Goal: Task Accomplishment & Management: Manage account settings

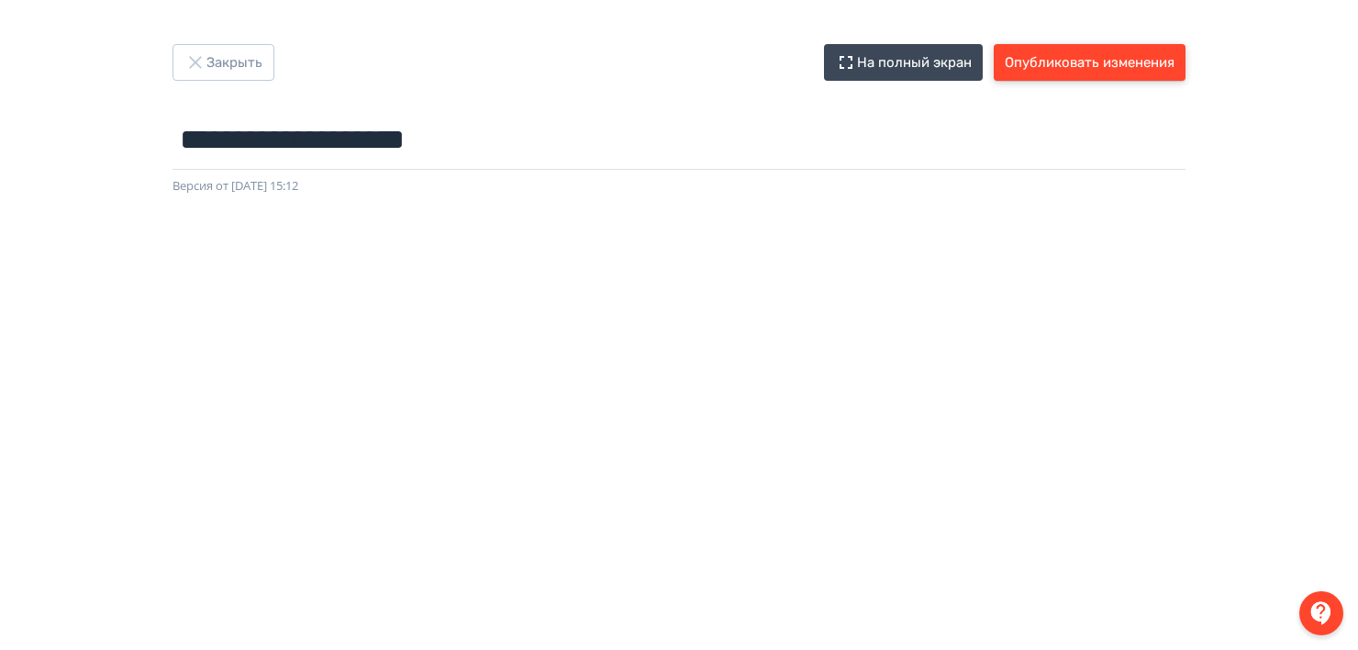
click at [1064, 70] on button "Опубликовать изменения" at bounding box center [1090, 62] width 192 height 37
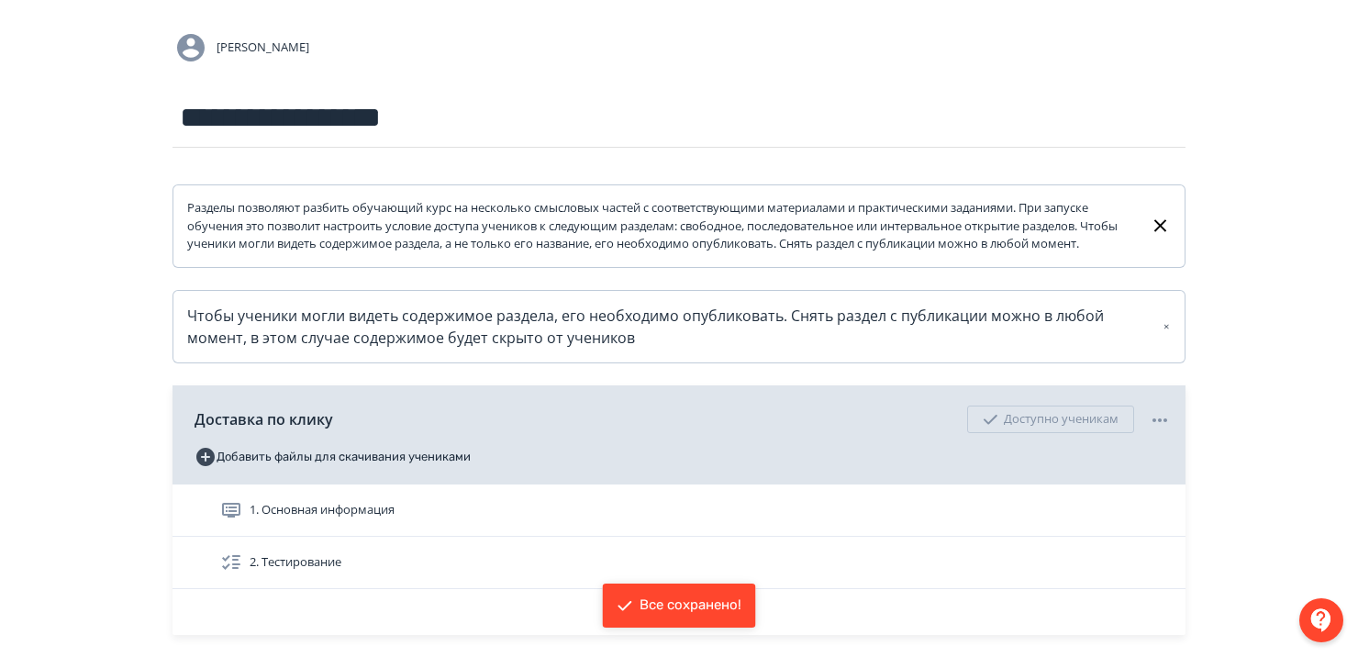
scroll to position [275, 0]
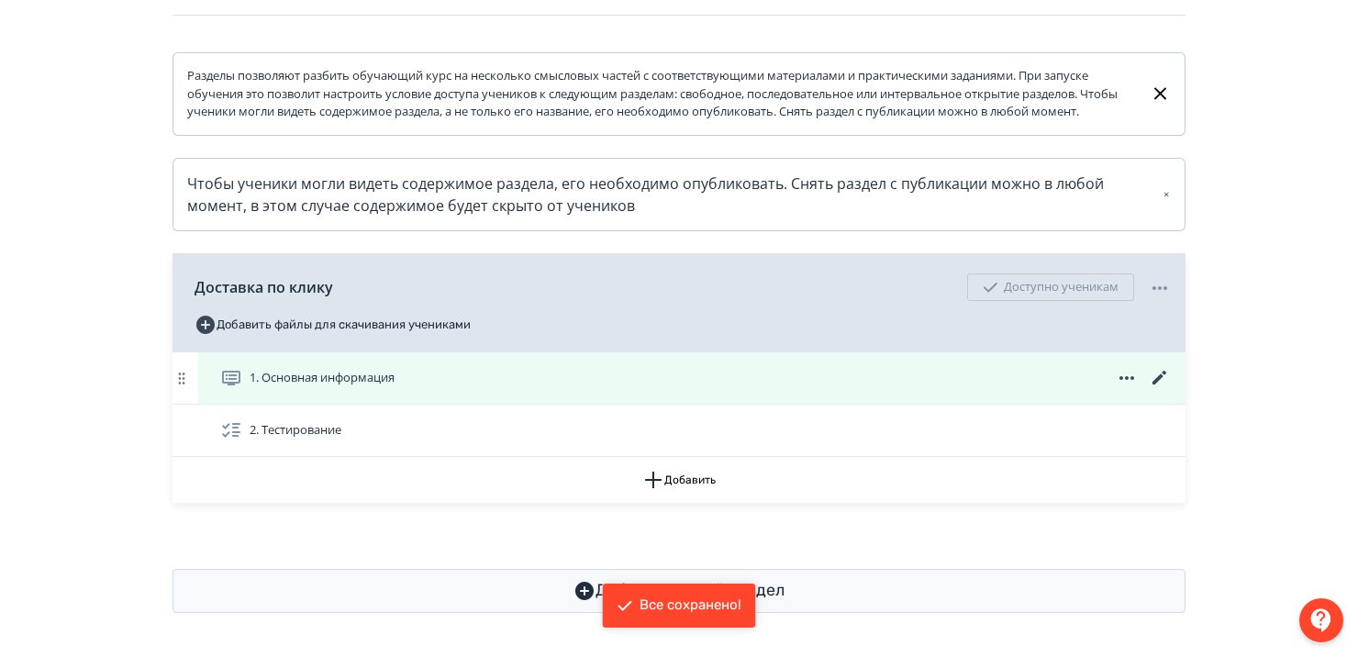
click at [1160, 383] on icon at bounding box center [1159, 378] width 14 height 14
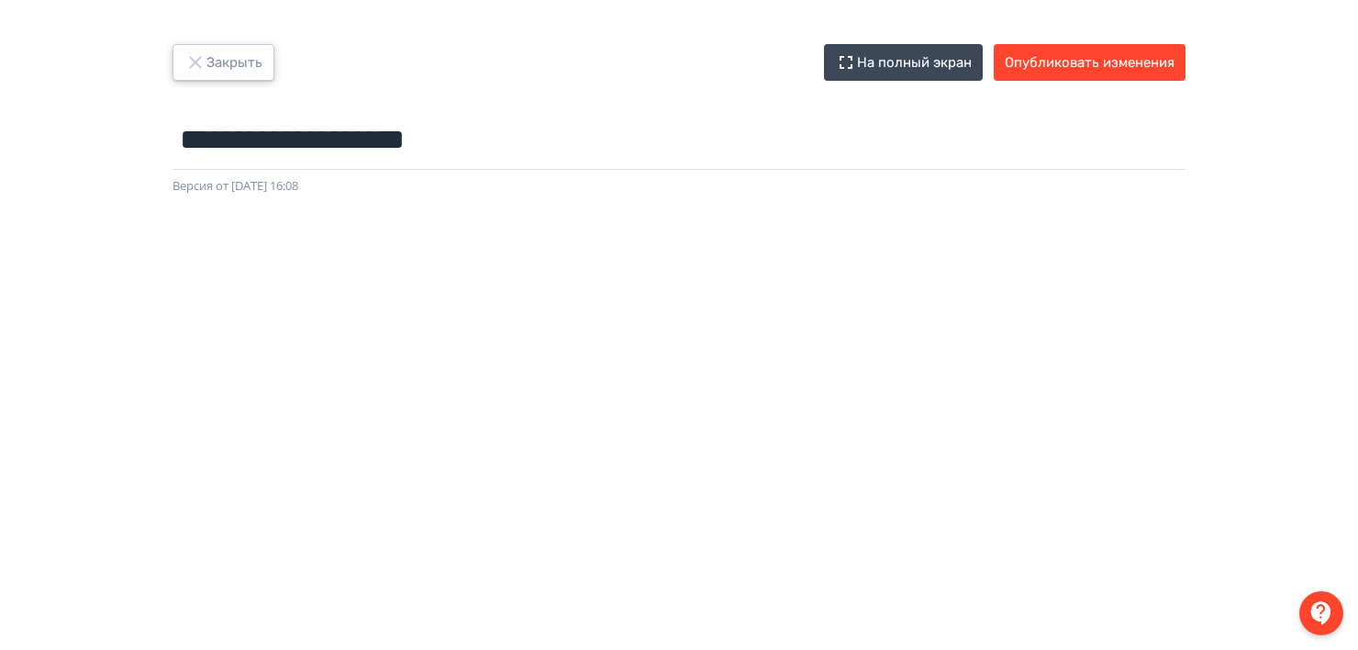
click at [184, 58] on icon "button" at bounding box center [195, 62] width 22 height 22
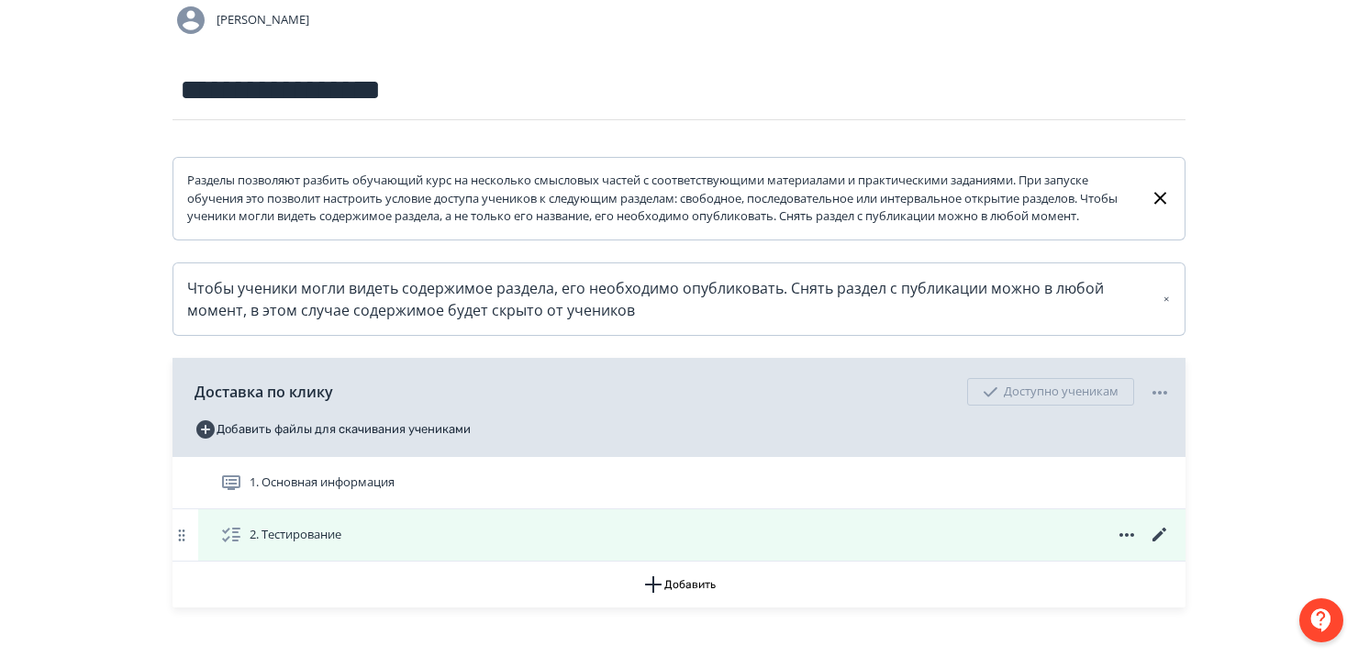
scroll to position [275, 0]
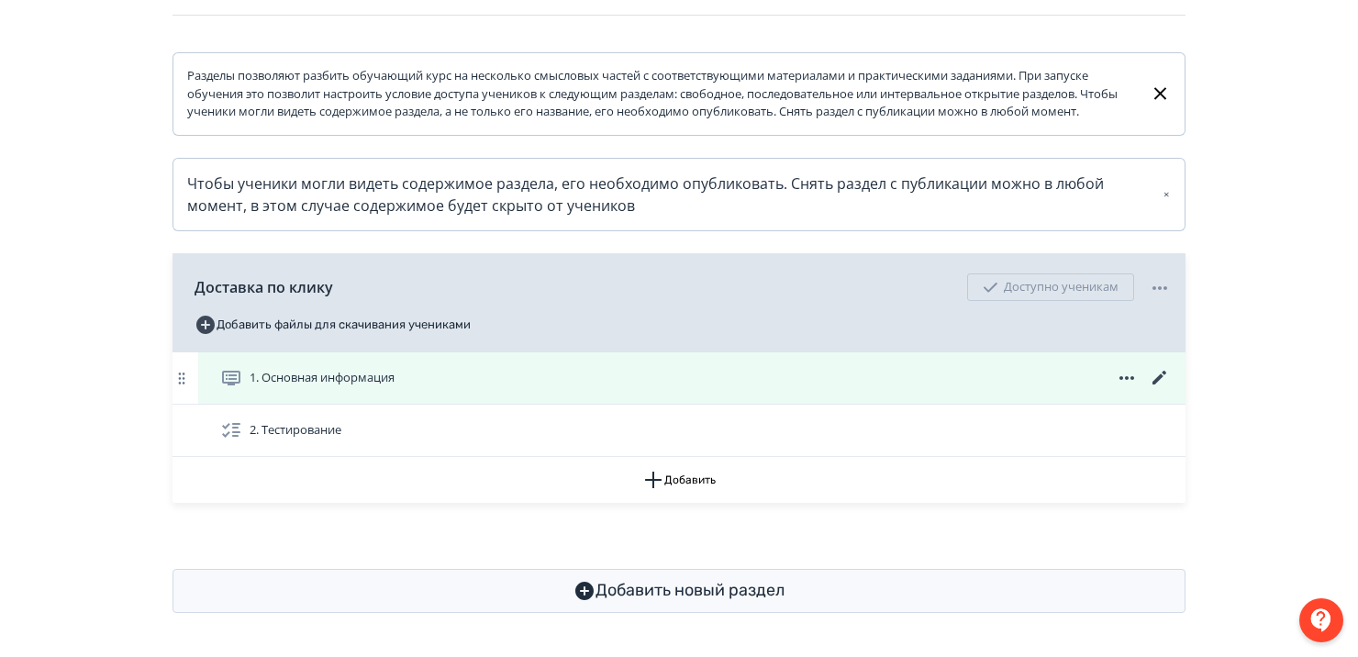
click at [363, 384] on span "1. Основная информация" at bounding box center [322, 378] width 145 height 18
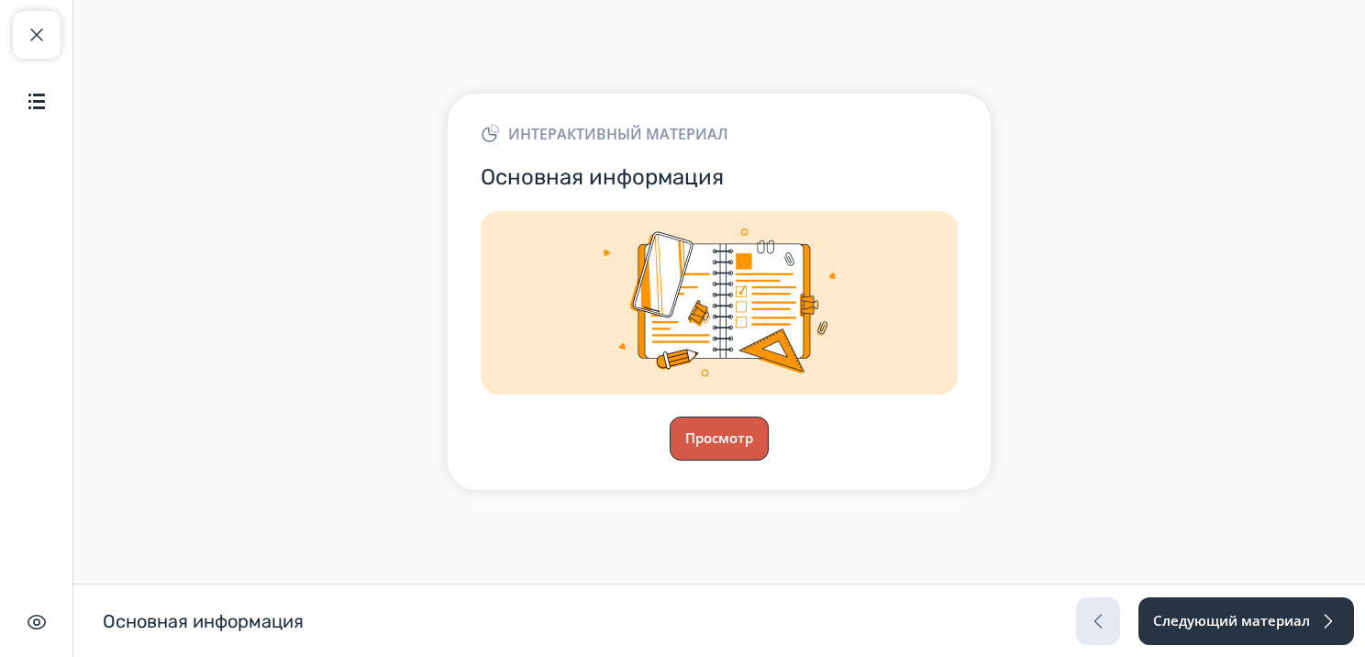
click at [682, 440] on button "Просмотр" at bounding box center [719, 439] width 99 height 44
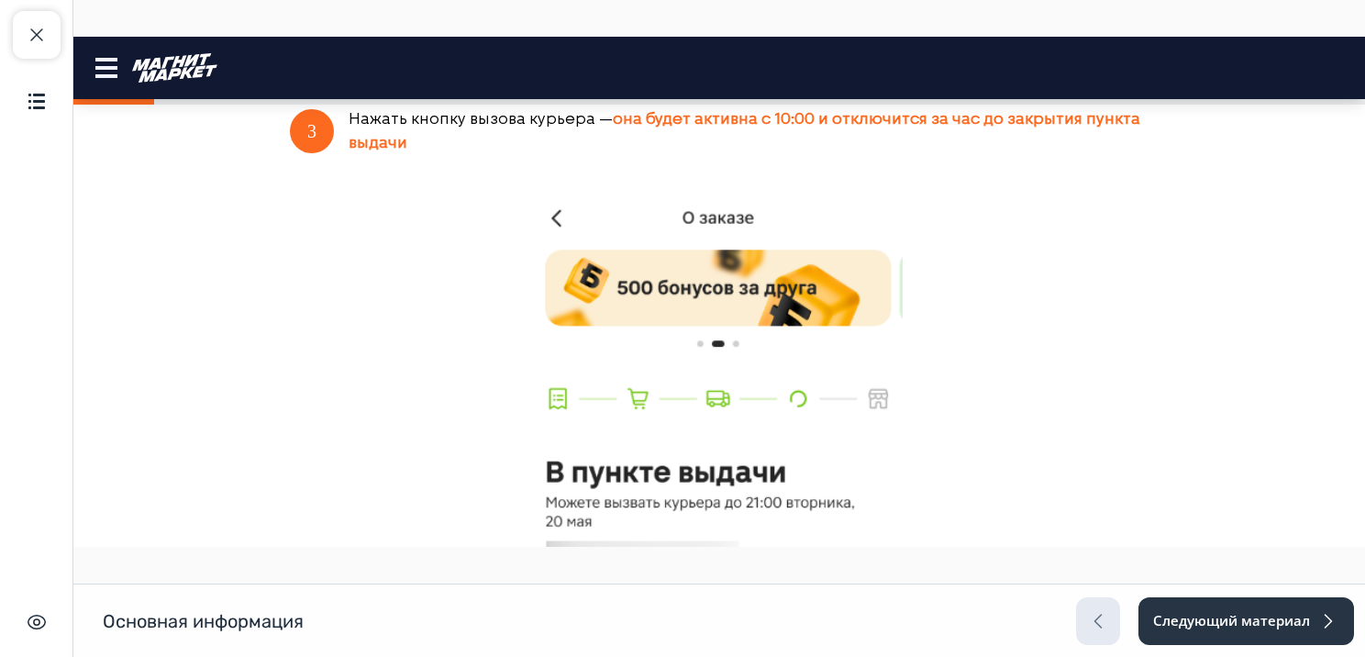
scroll to position [734, 0]
click at [631, 327] on img at bounding box center [719, 513] width 367 height 638
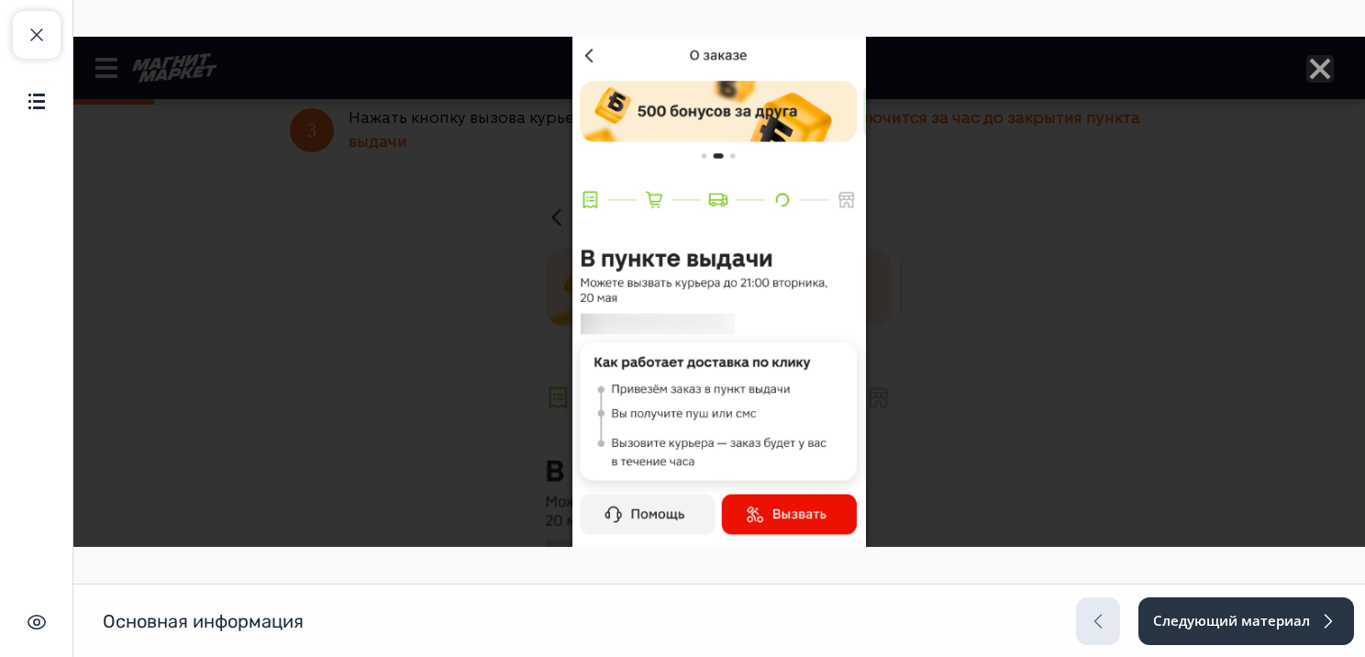
click at [631, 326] on img at bounding box center [720, 292] width 294 height 510
click at [1314, 71] on icon "Close" at bounding box center [1321, 69] width 28 height 28
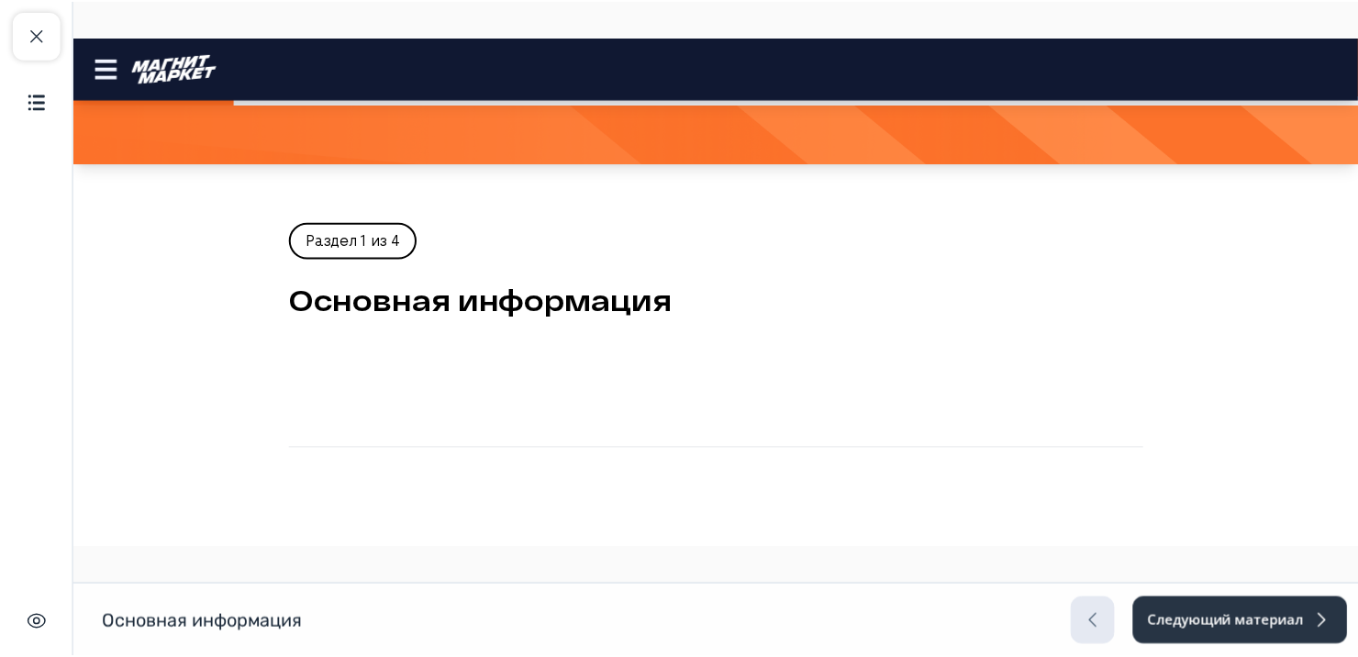
scroll to position [0, 0]
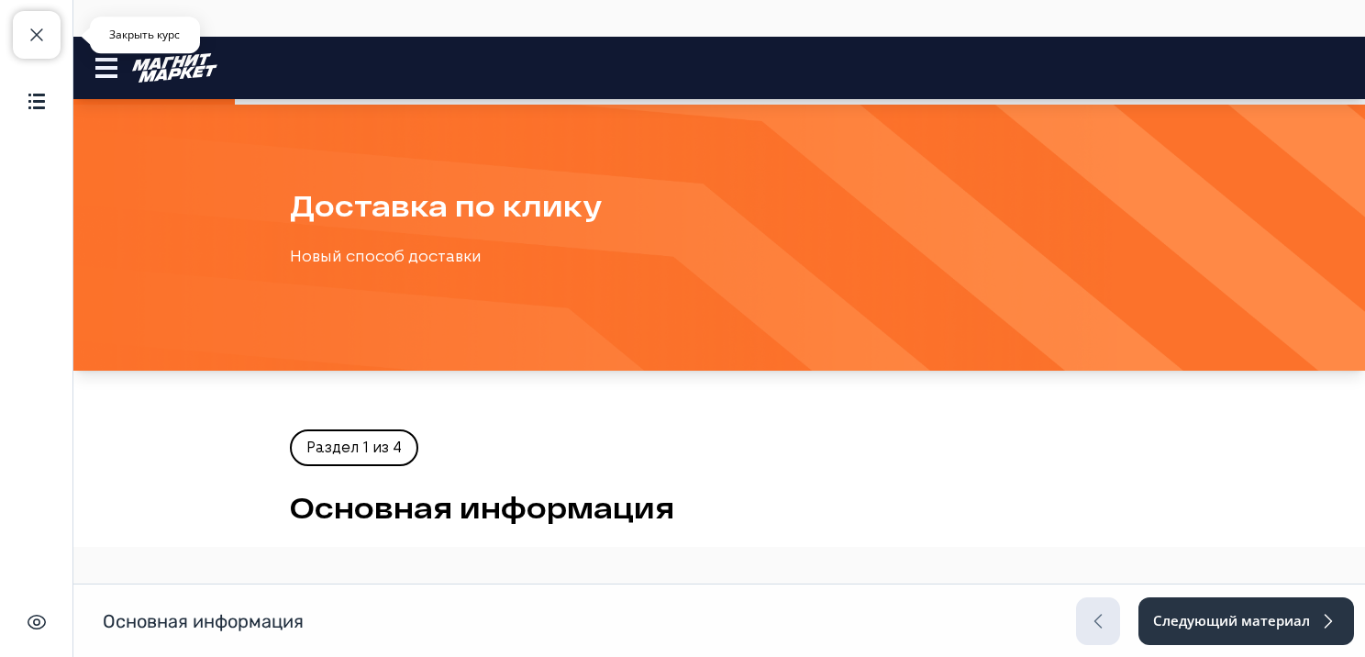
click at [57, 42] on button "Закрыть курс" at bounding box center [37, 35] width 48 height 48
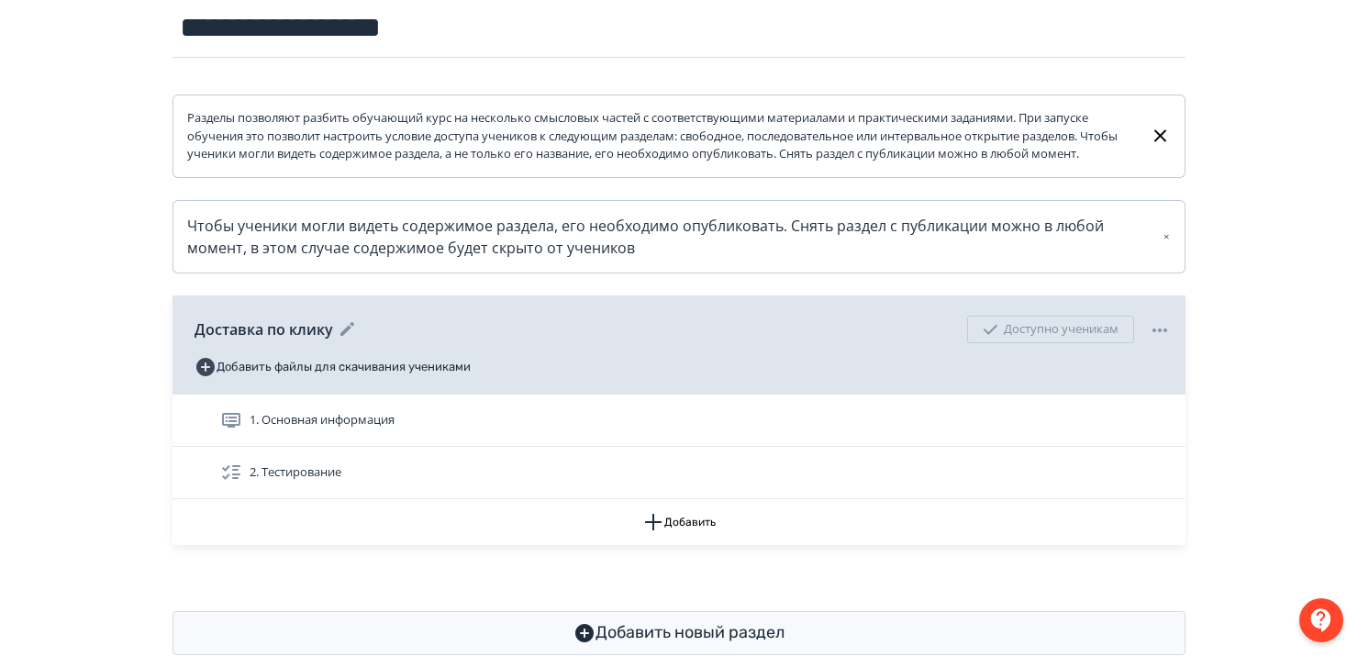
scroll to position [283, 0]
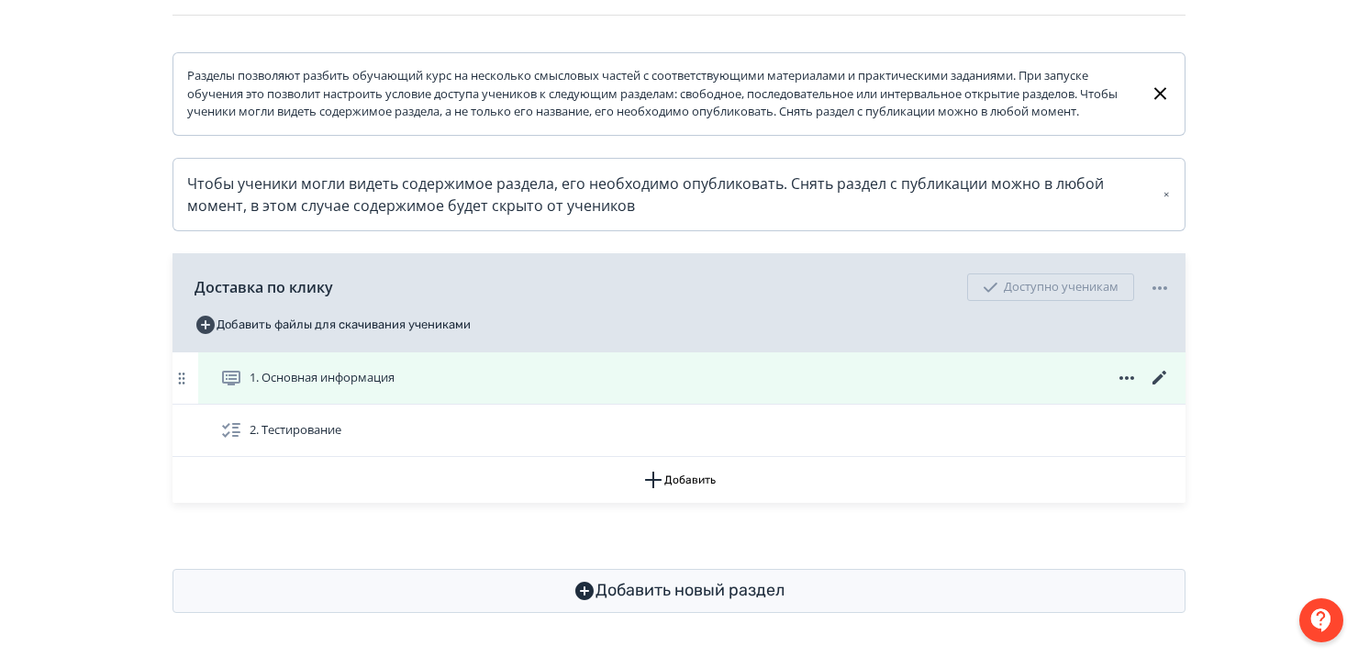
click at [1160, 371] on icon at bounding box center [1160, 378] width 22 height 22
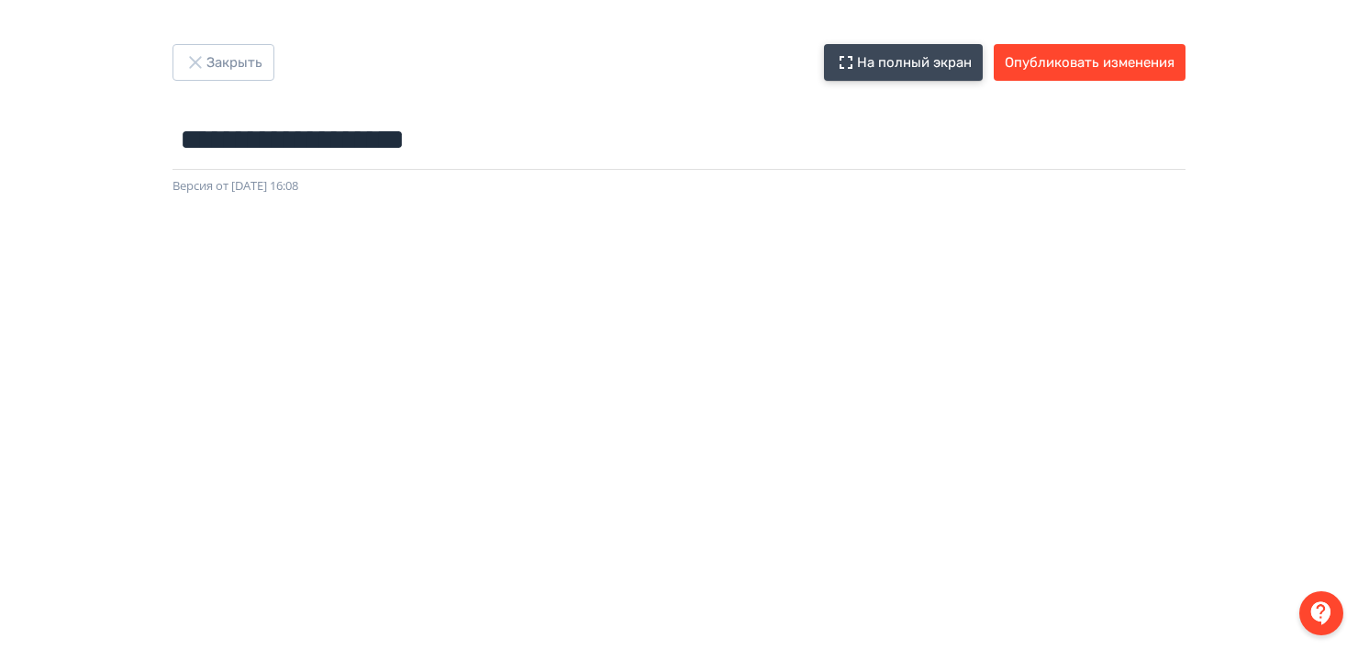
click at [873, 63] on button "На полный экран" at bounding box center [903, 62] width 159 height 37
click at [871, 65] on button "На полный экран" at bounding box center [903, 62] width 159 height 37
click at [916, 66] on button "На полный экран" at bounding box center [903, 62] width 159 height 37
click at [881, 73] on button "На полный экран" at bounding box center [903, 62] width 159 height 37
click at [916, 61] on button "На полный экран" at bounding box center [903, 62] width 159 height 37
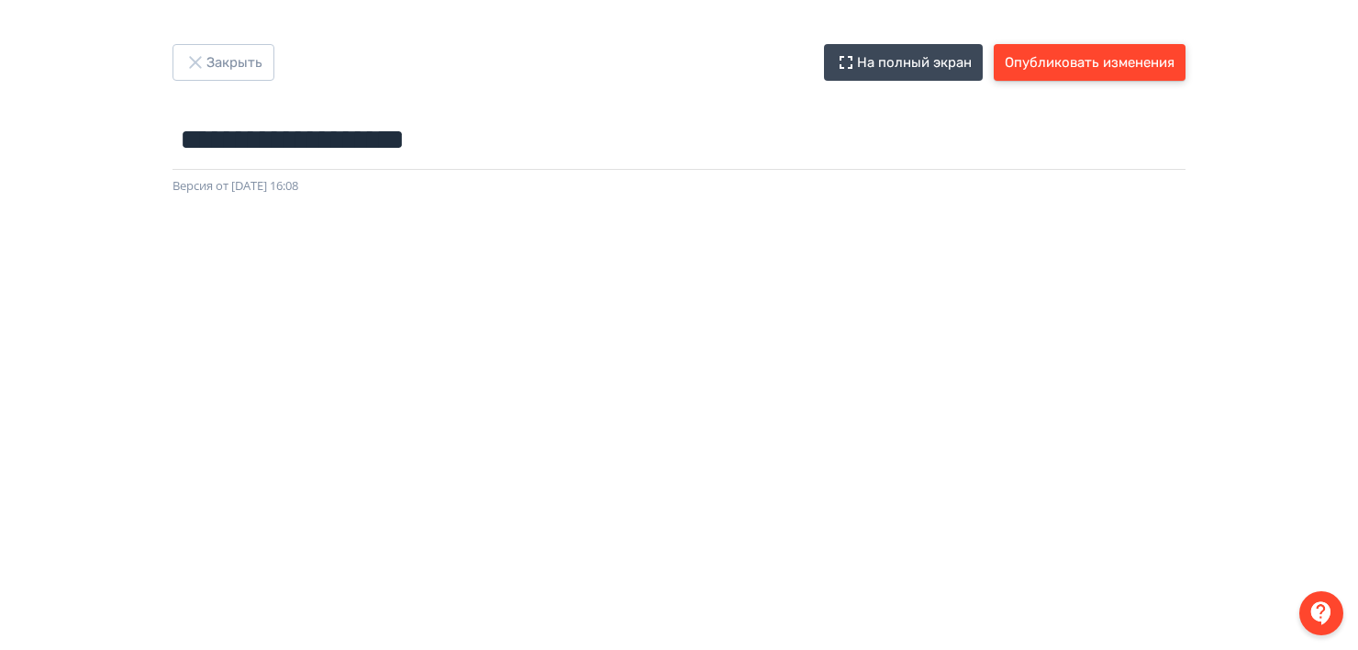
click at [1123, 70] on button "Опубликовать изменения" at bounding box center [1090, 62] width 192 height 37
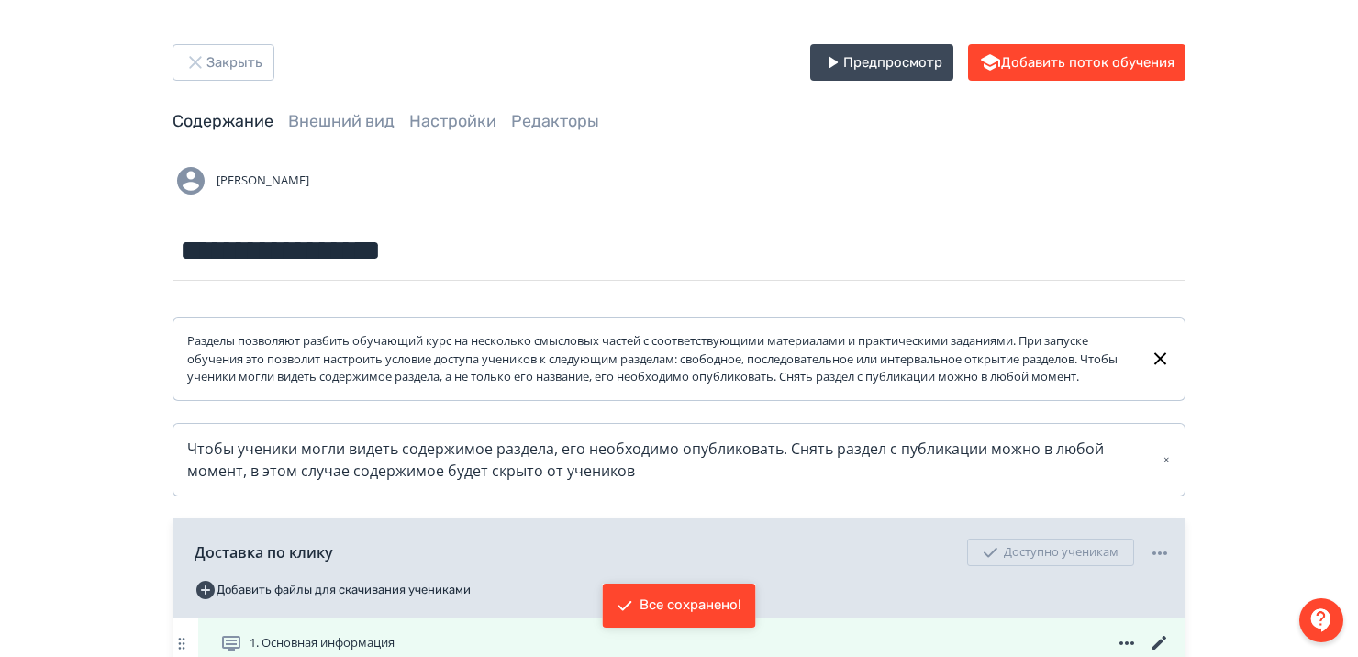
scroll to position [283, 0]
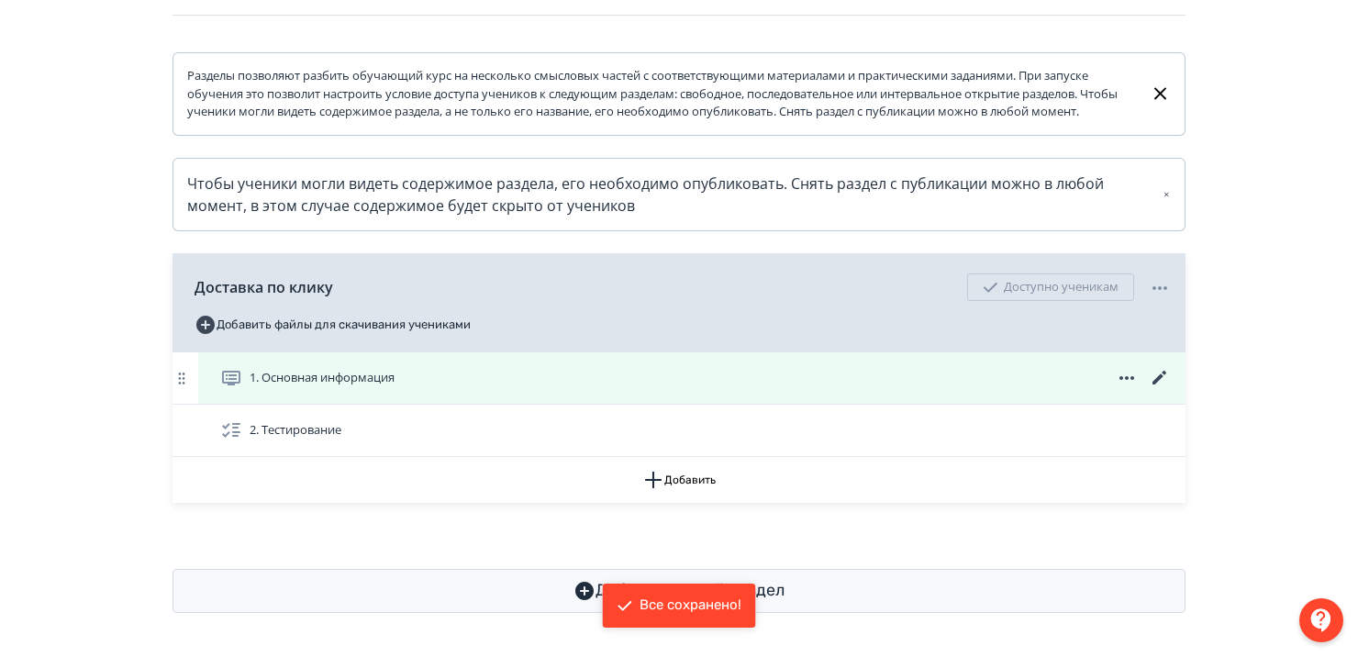
click at [417, 393] on div "1. Основная информация" at bounding box center [691, 377] width 987 height 51
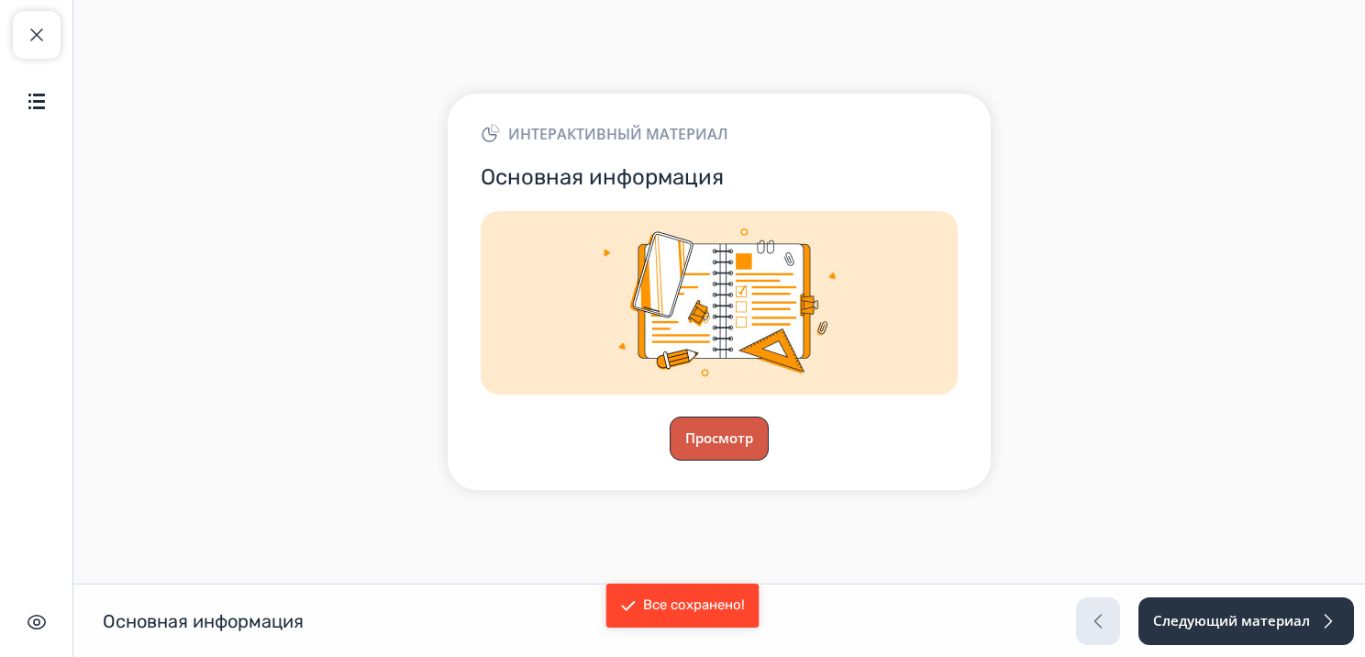
click at [725, 433] on button "Просмотр" at bounding box center [719, 439] width 99 height 44
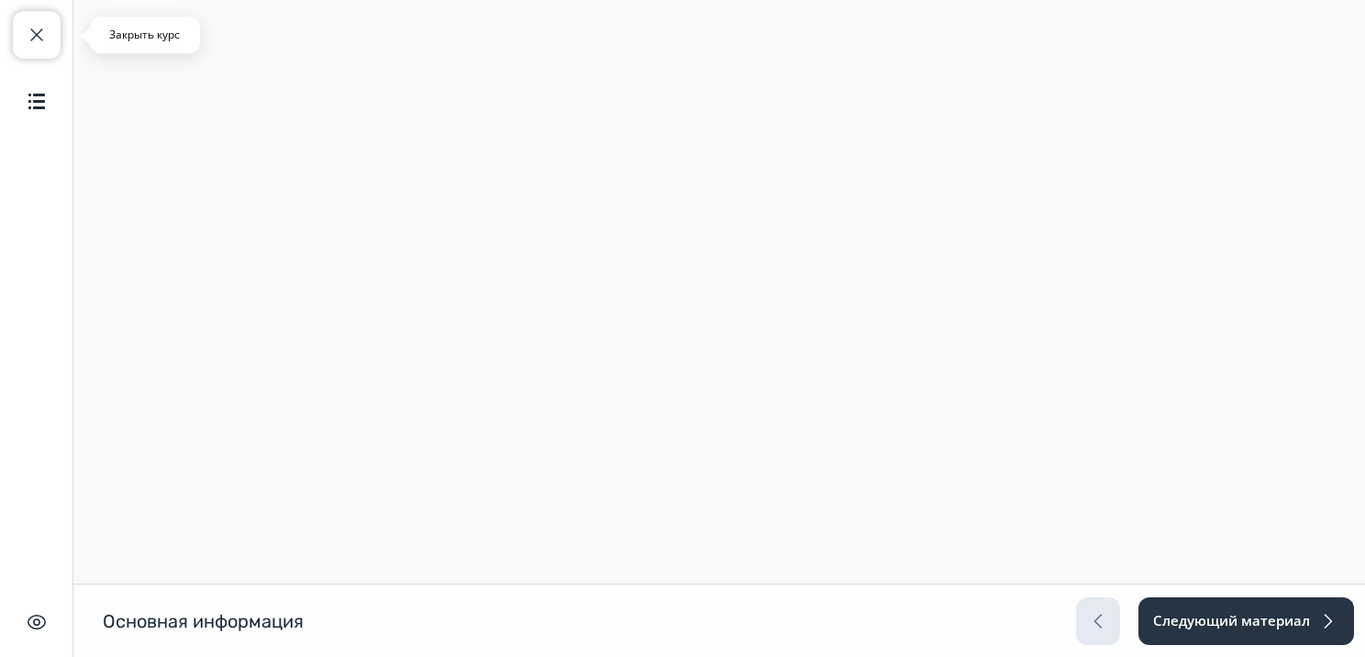
click at [28, 37] on span "button" at bounding box center [37, 35] width 22 height 22
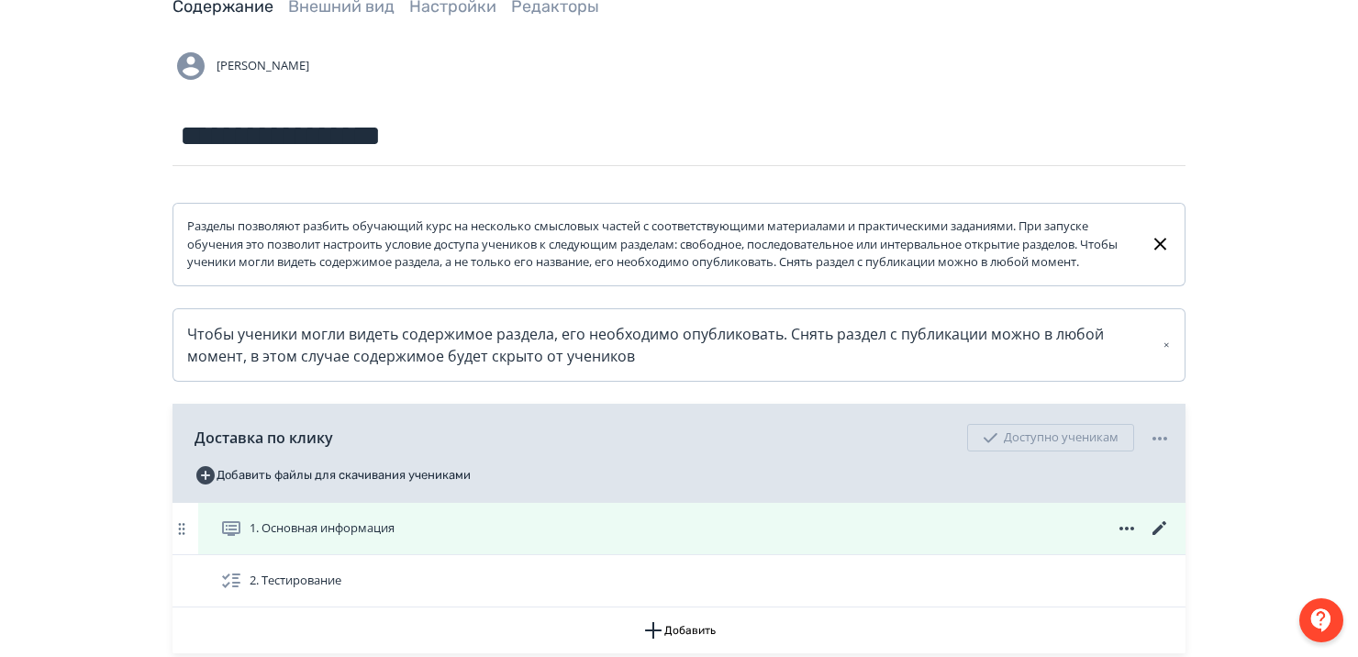
scroll to position [283, 0]
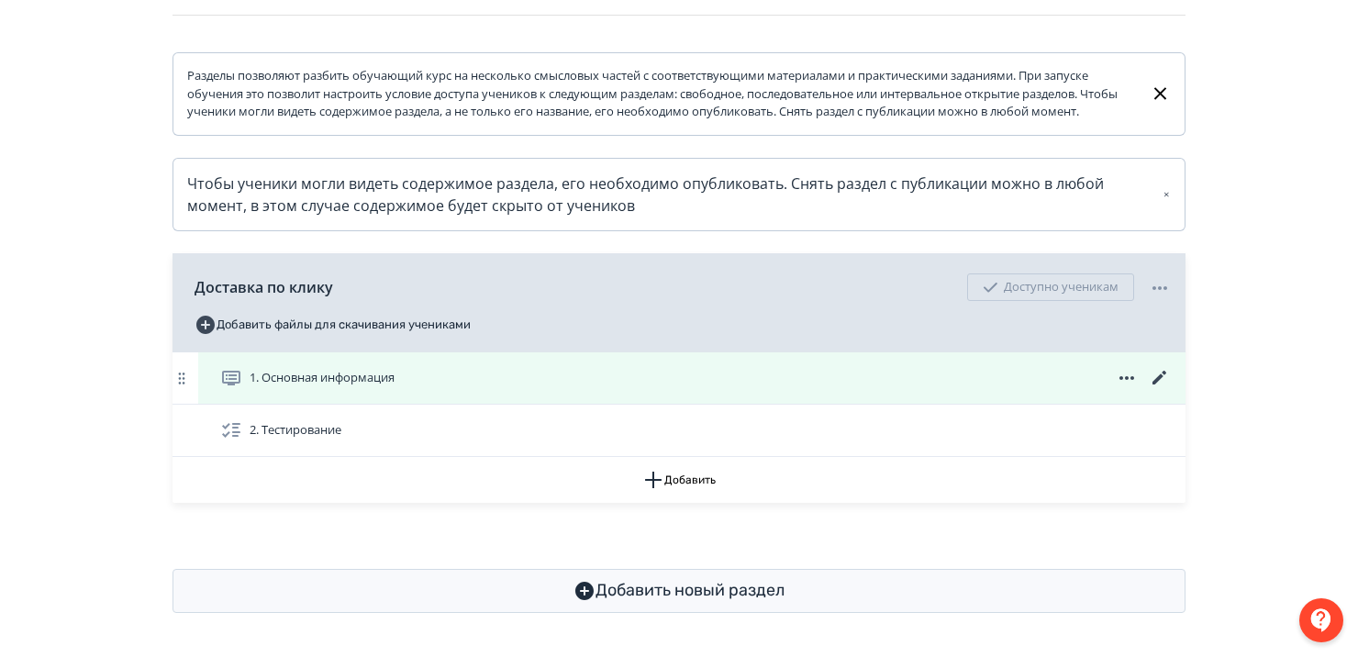
click at [1163, 378] on icon at bounding box center [1160, 378] width 22 height 22
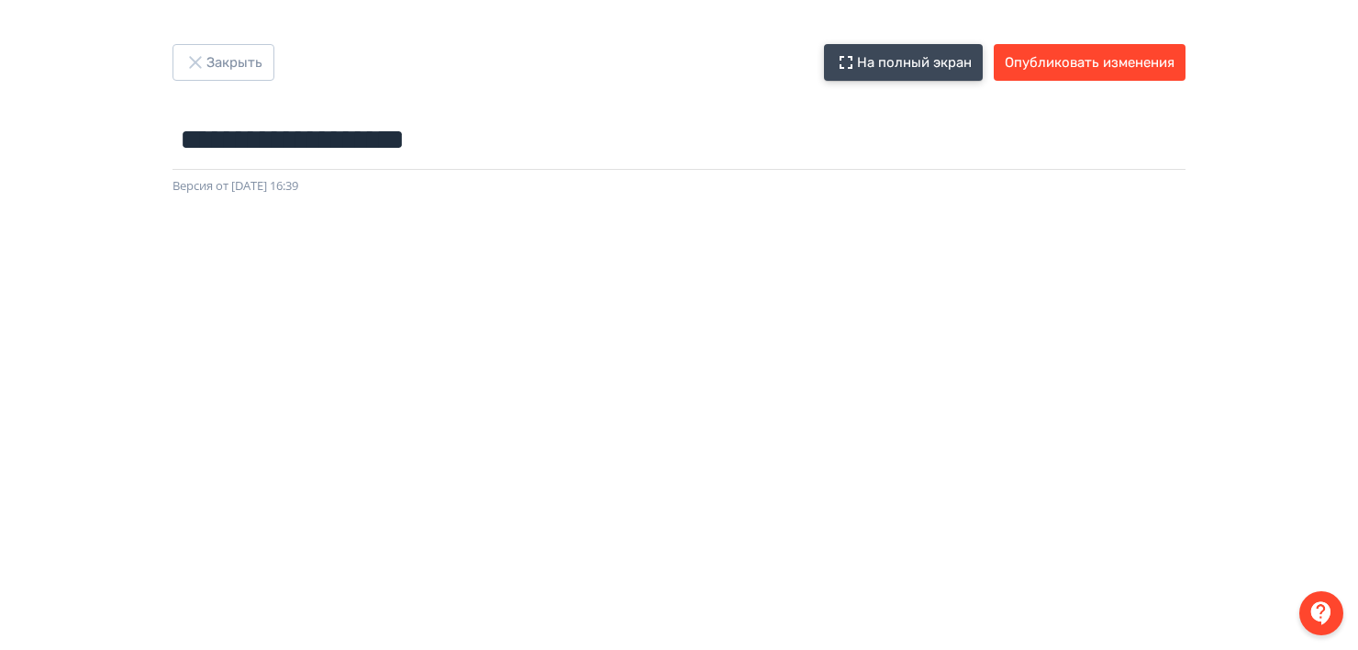
click at [938, 69] on button "На полный экран" at bounding box center [903, 62] width 159 height 37
click at [932, 56] on button "На полный экран" at bounding box center [903, 62] width 159 height 37
click at [910, 61] on button "На полный экран" at bounding box center [903, 62] width 159 height 37
click at [916, 75] on button "На полный экран" at bounding box center [903, 62] width 159 height 37
click at [936, 61] on button "На полный экран" at bounding box center [903, 62] width 159 height 37
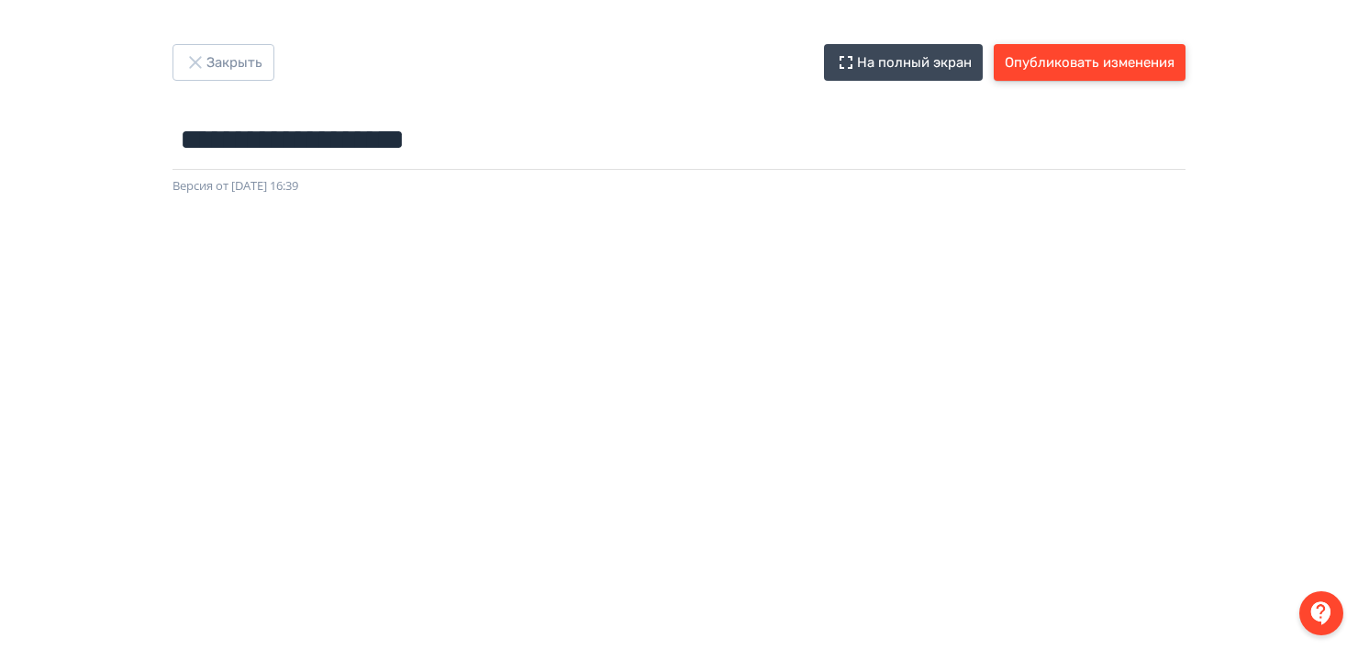
click at [1090, 61] on button "Опубликовать изменения" at bounding box center [1090, 62] width 192 height 37
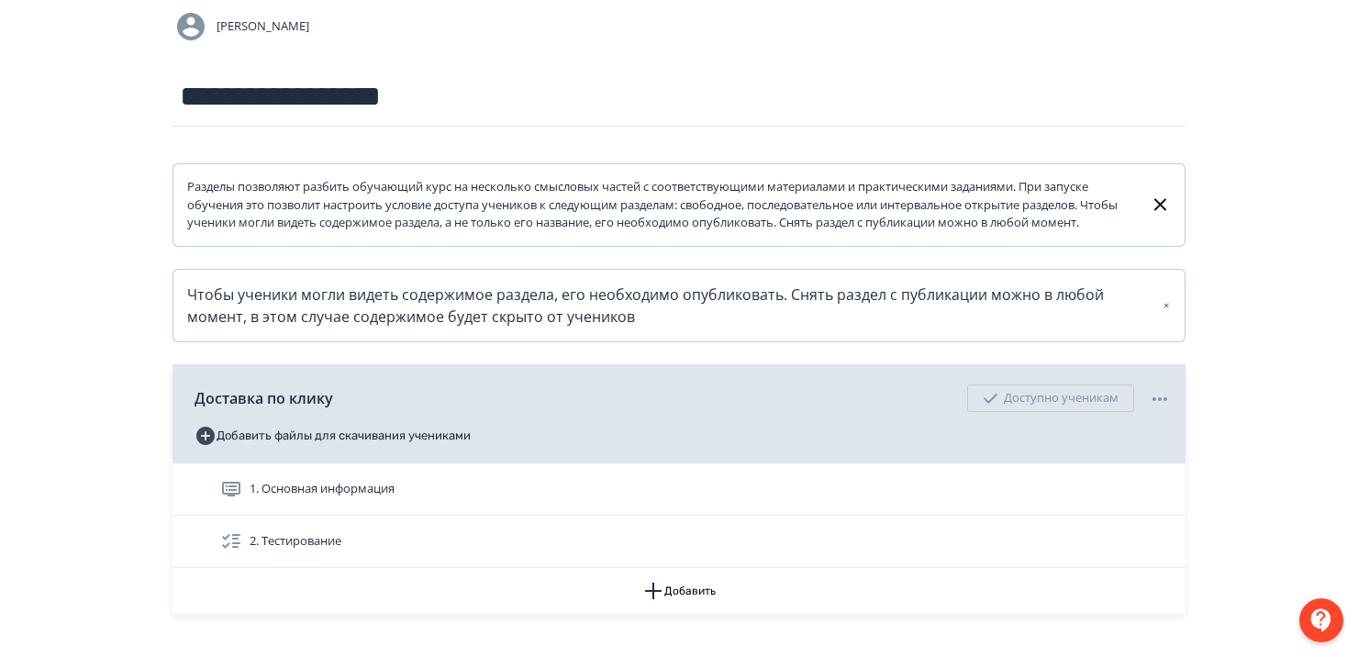
scroll to position [283, 0]
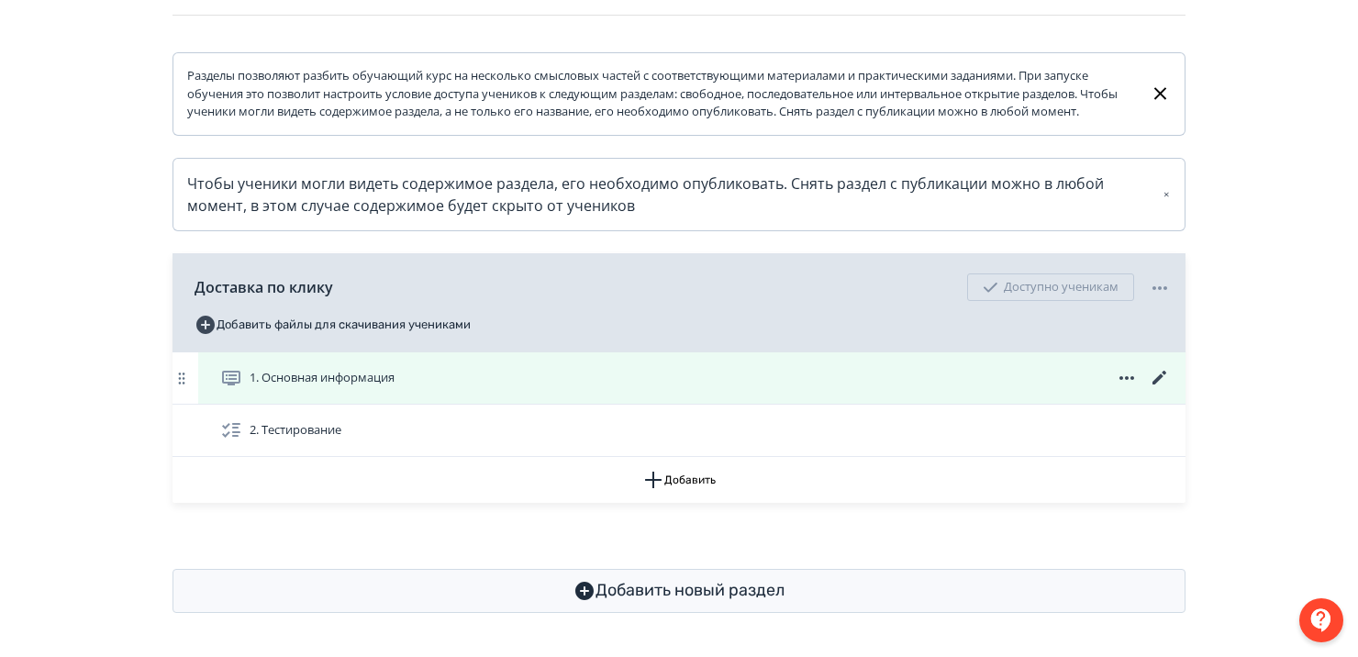
click at [362, 380] on span "1. Основная информация" at bounding box center [322, 378] width 145 height 18
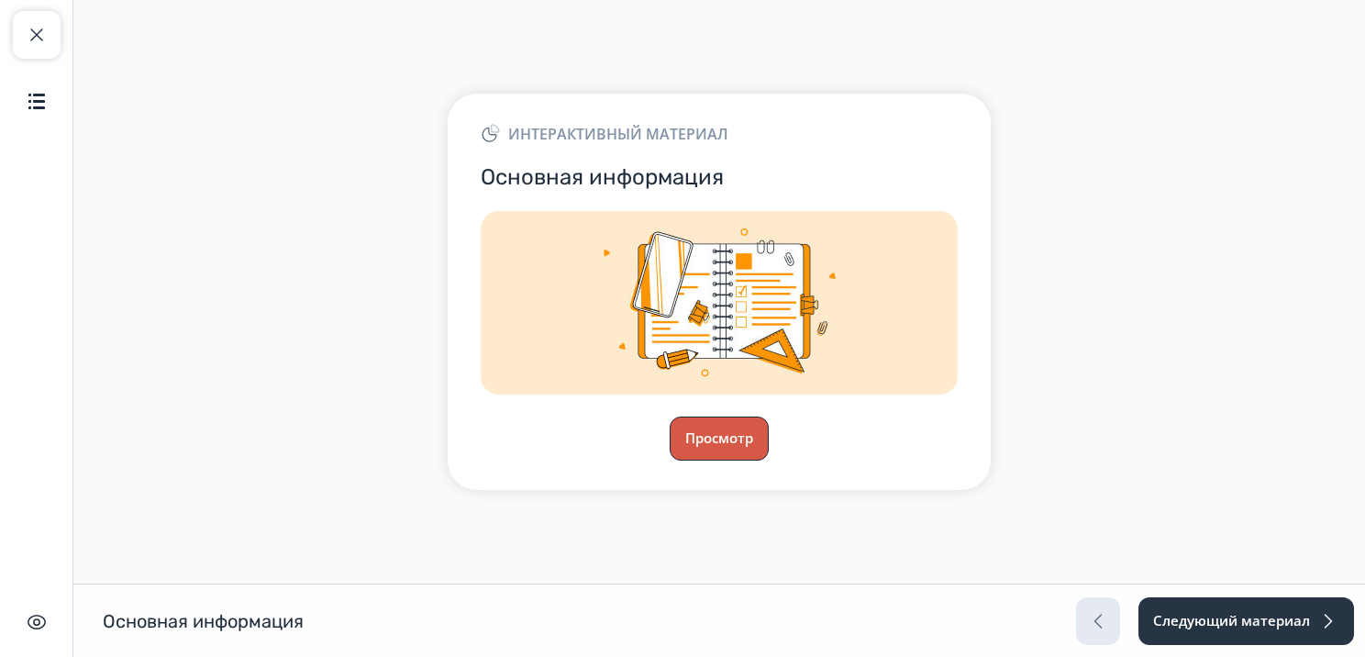
click at [675, 437] on button "Просмотр" at bounding box center [719, 439] width 99 height 44
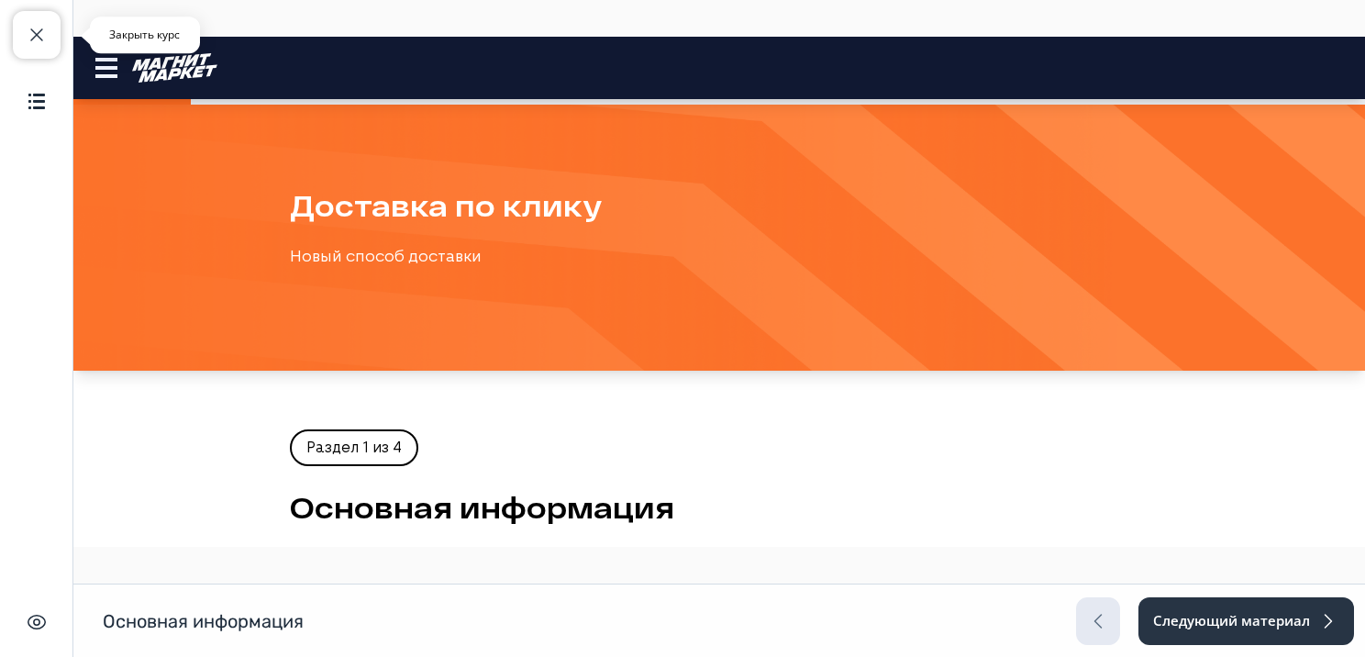
click at [55, 29] on button "Закрыть курс" at bounding box center [37, 35] width 48 height 48
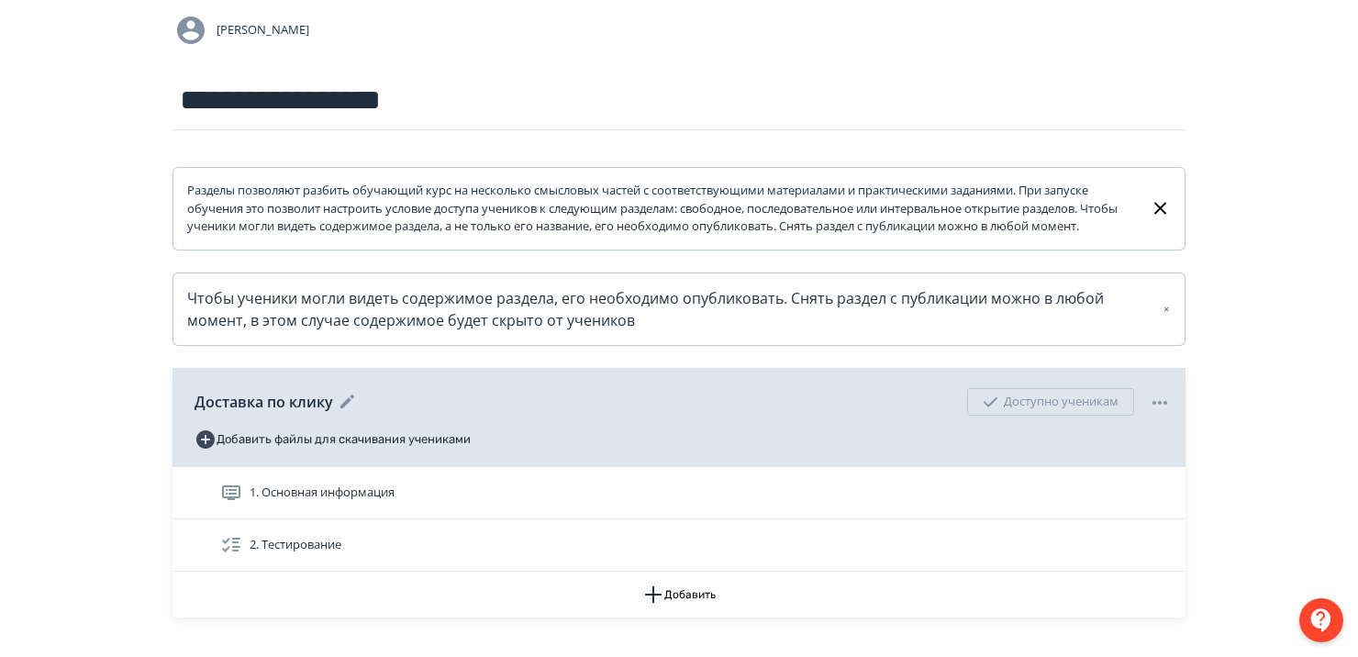
scroll to position [283, 0]
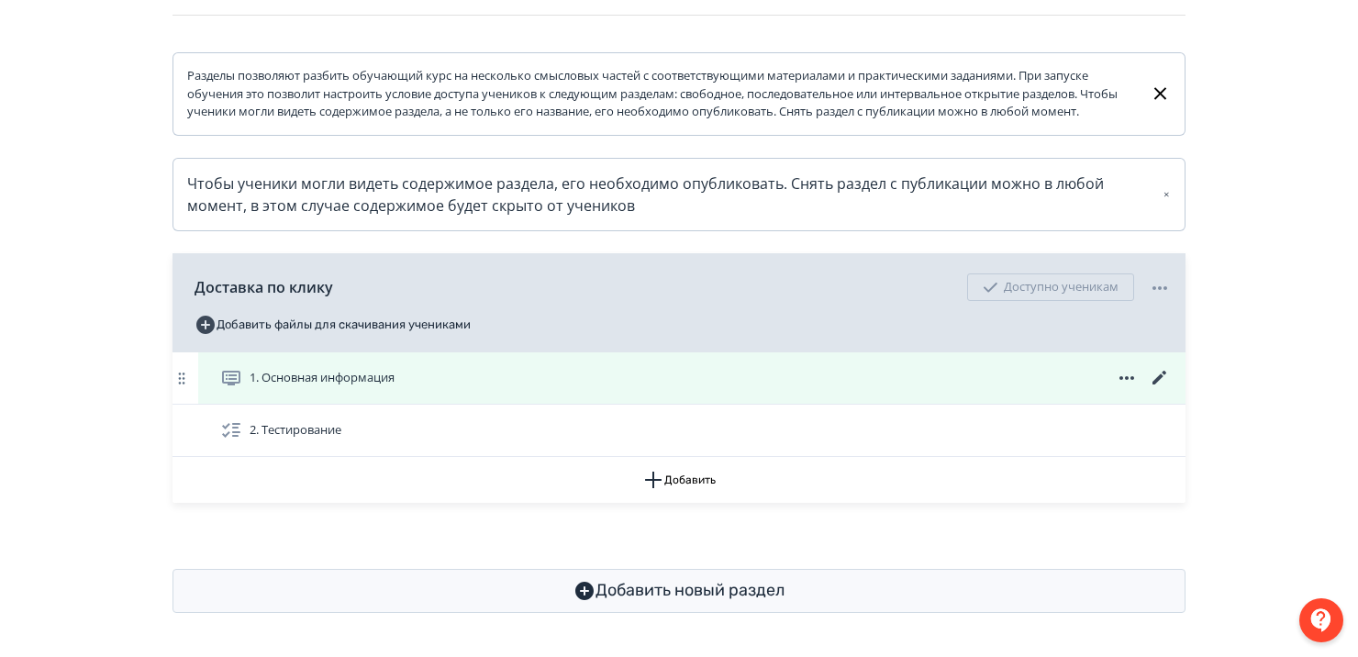
click at [1160, 376] on icon at bounding box center [1159, 378] width 14 height 14
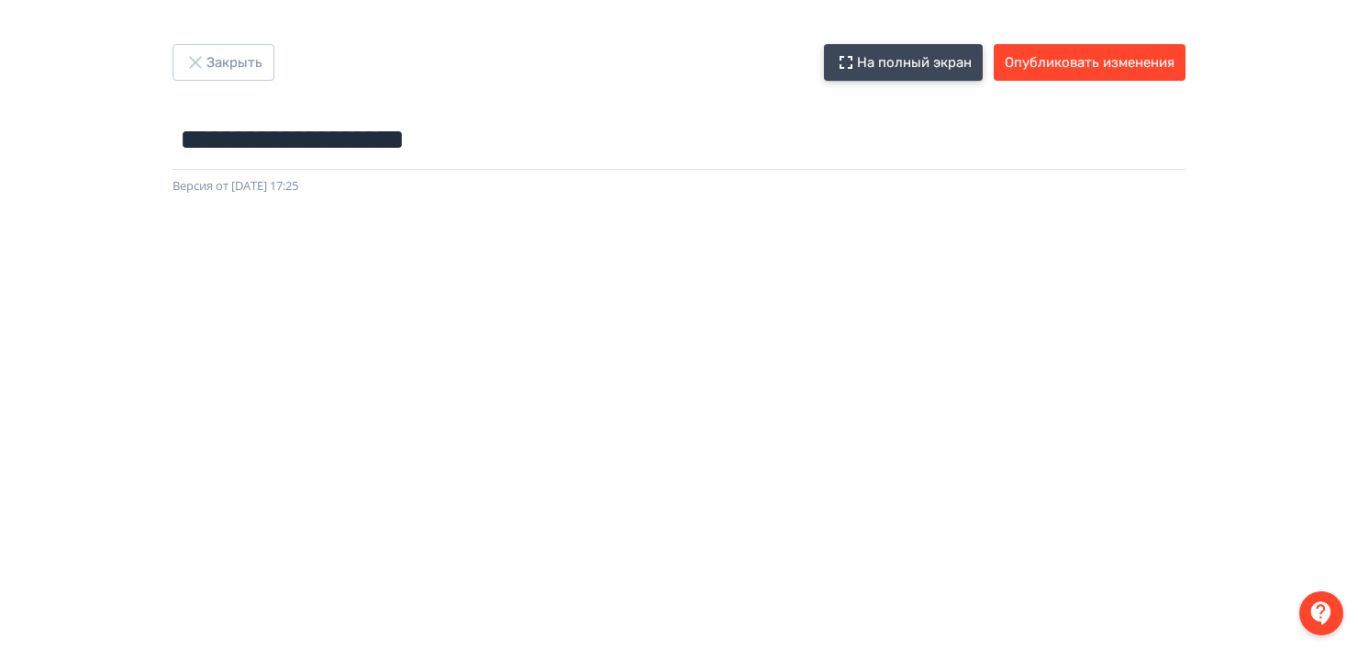
click at [903, 53] on button "На полный экран" at bounding box center [903, 62] width 159 height 37
click at [918, 63] on button "На полный экран" at bounding box center [903, 62] width 159 height 37
click at [1143, 64] on button "Опубликовать изменения" at bounding box center [1090, 62] width 192 height 37
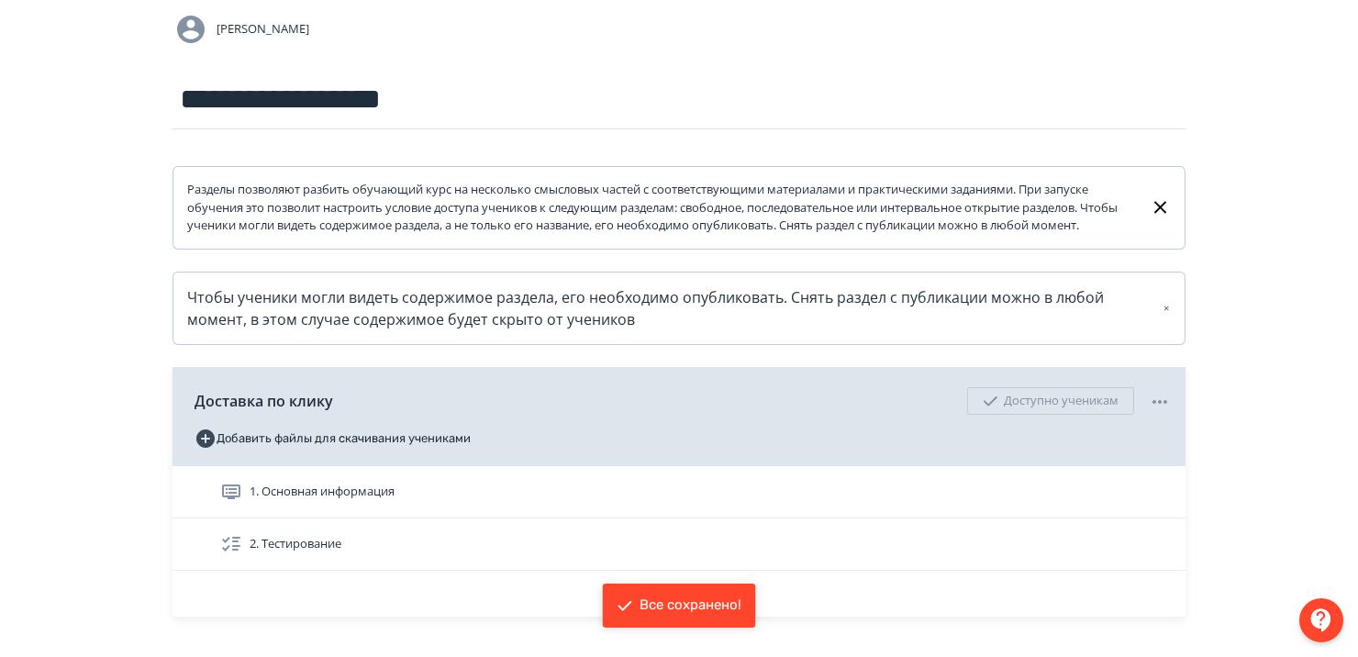
scroll to position [283, 0]
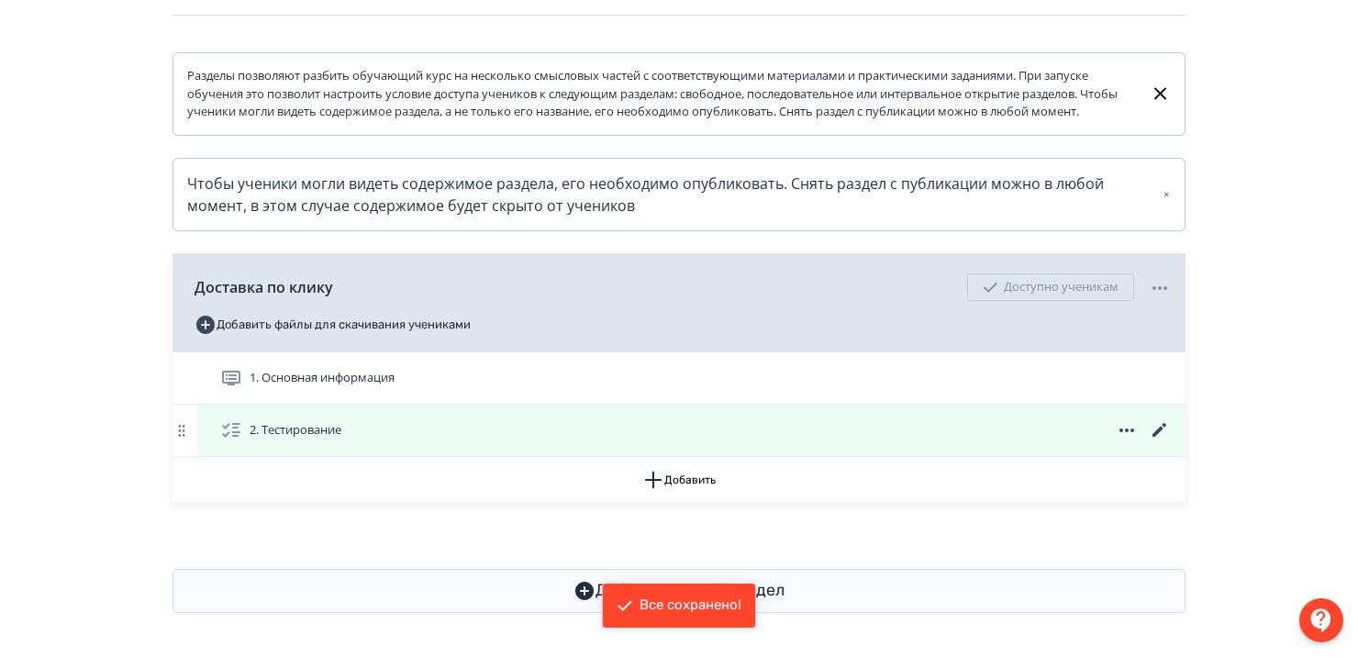
click at [349, 423] on span "2. Тестирование" at bounding box center [284, 430] width 128 height 22
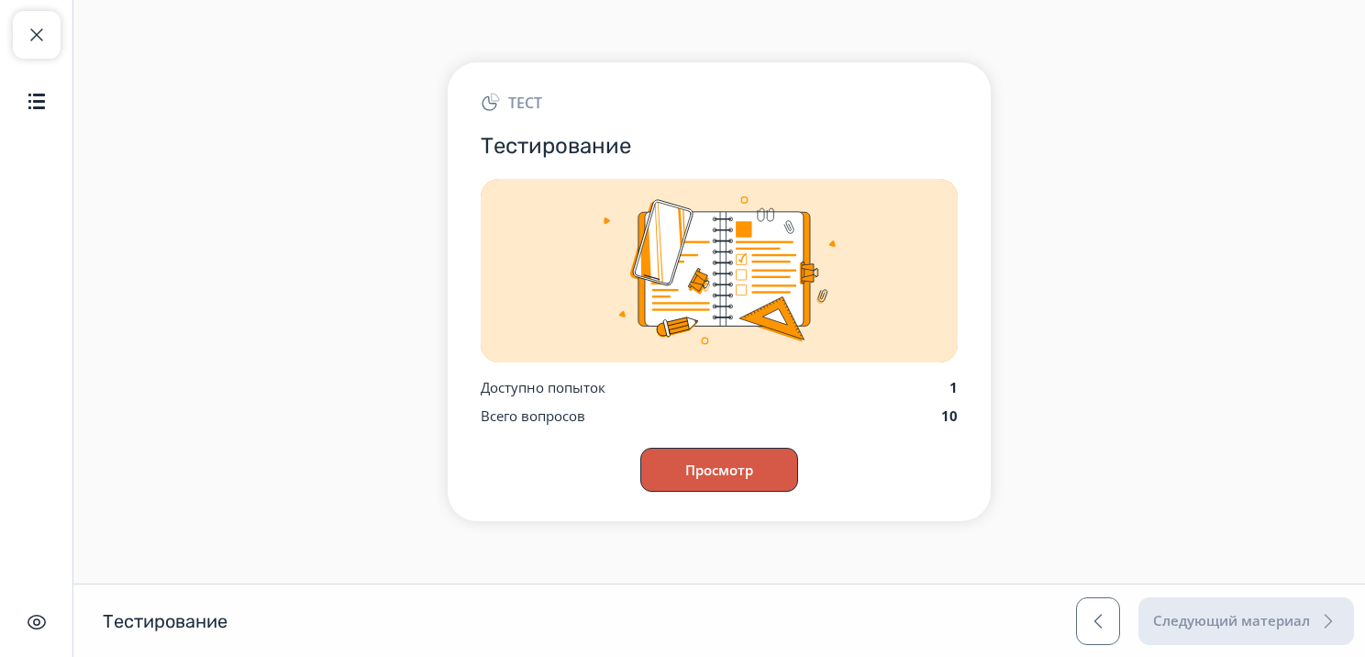
click at [714, 455] on button "Просмотр" at bounding box center [719, 470] width 158 height 44
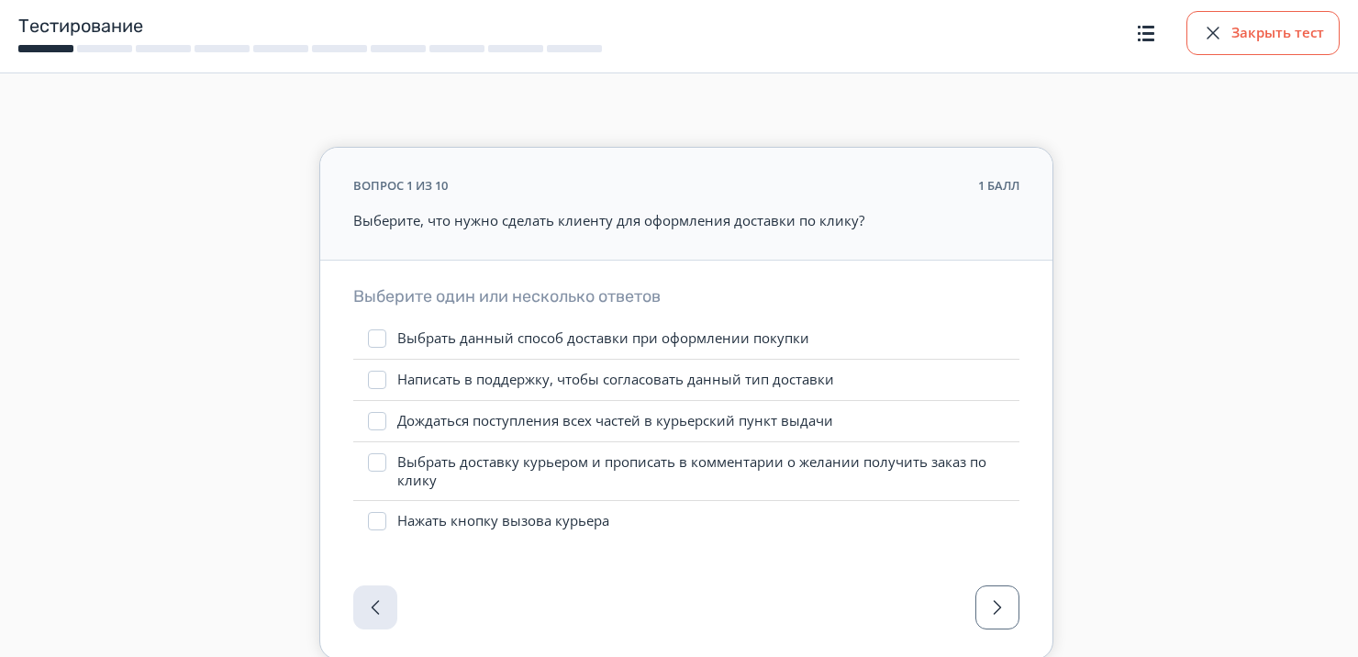
click at [1271, 41] on button "Закрыть тест" at bounding box center [1262, 33] width 153 height 44
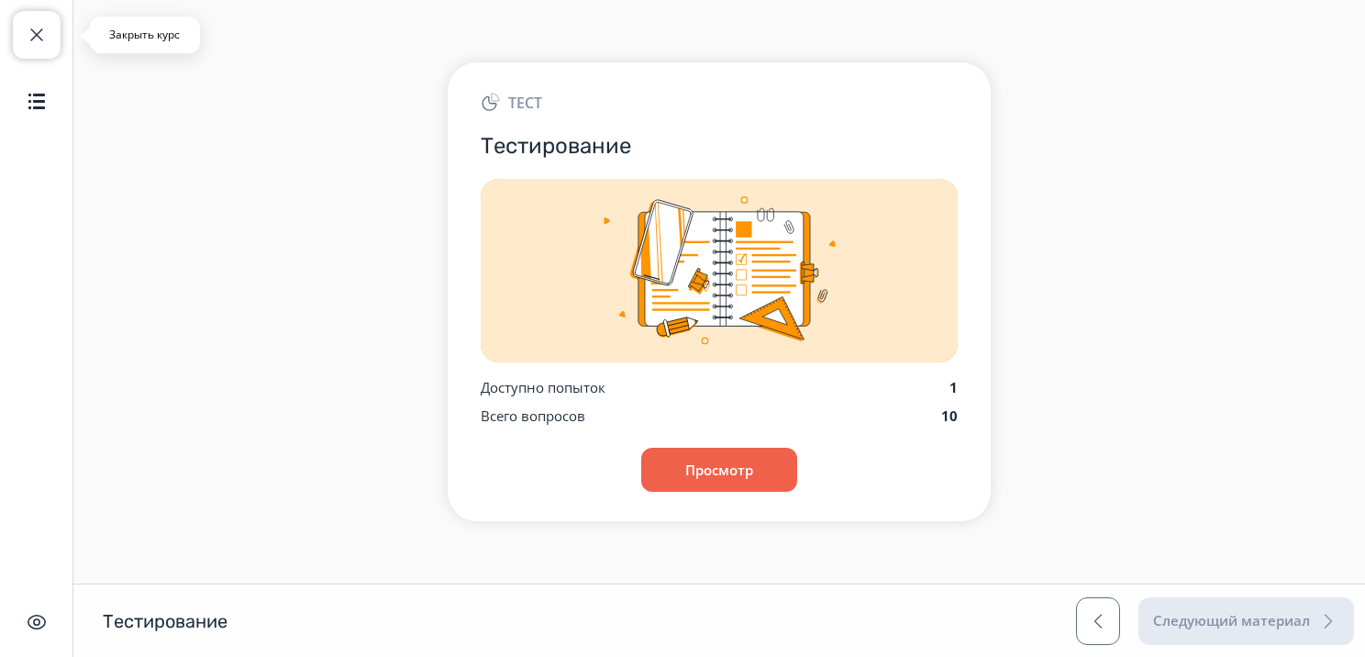
click at [29, 29] on span "button" at bounding box center [37, 35] width 22 height 22
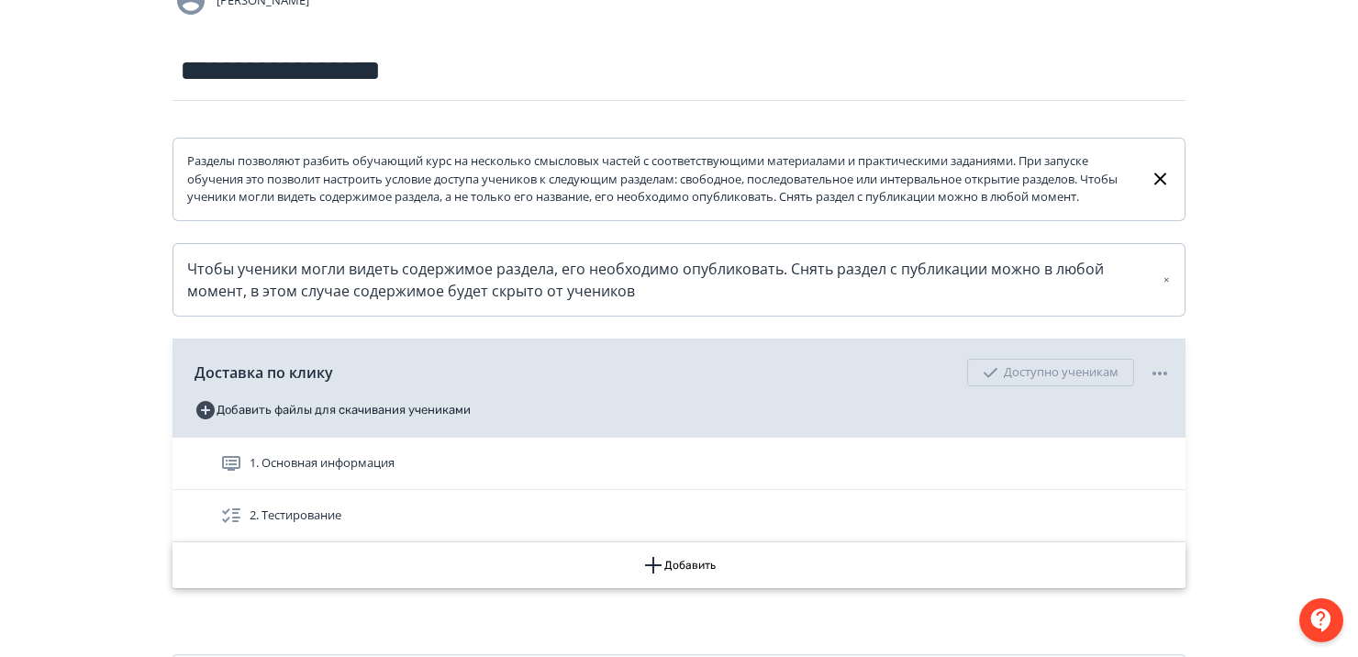
scroll to position [275, 0]
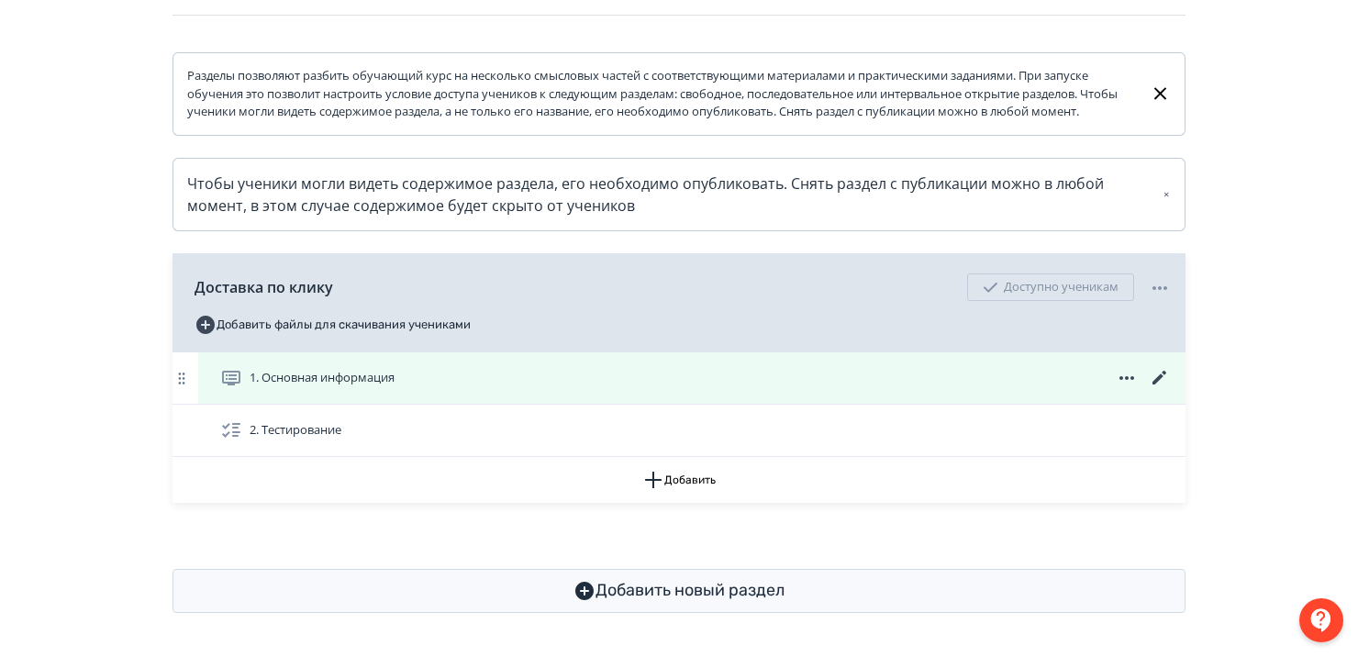
click at [330, 386] on span "1. Основная информация" at bounding box center [322, 378] width 145 height 18
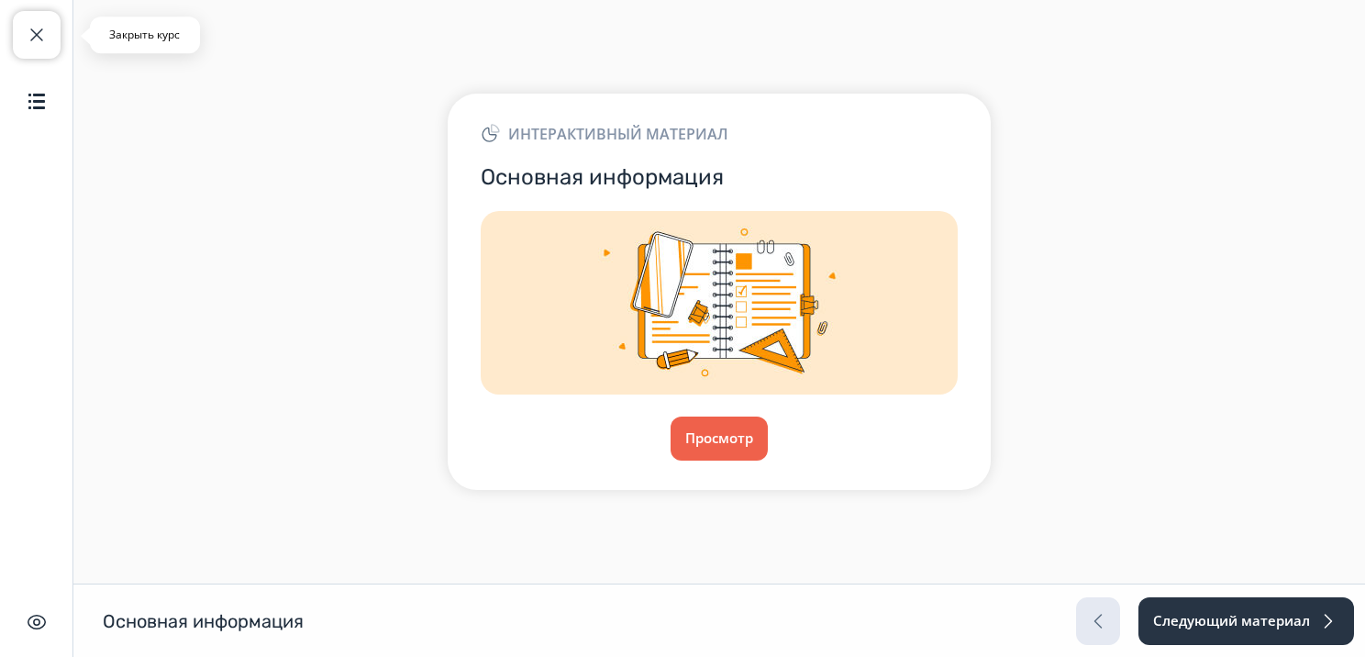
click at [33, 35] on span "button" at bounding box center [37, 35] width 22 height 22
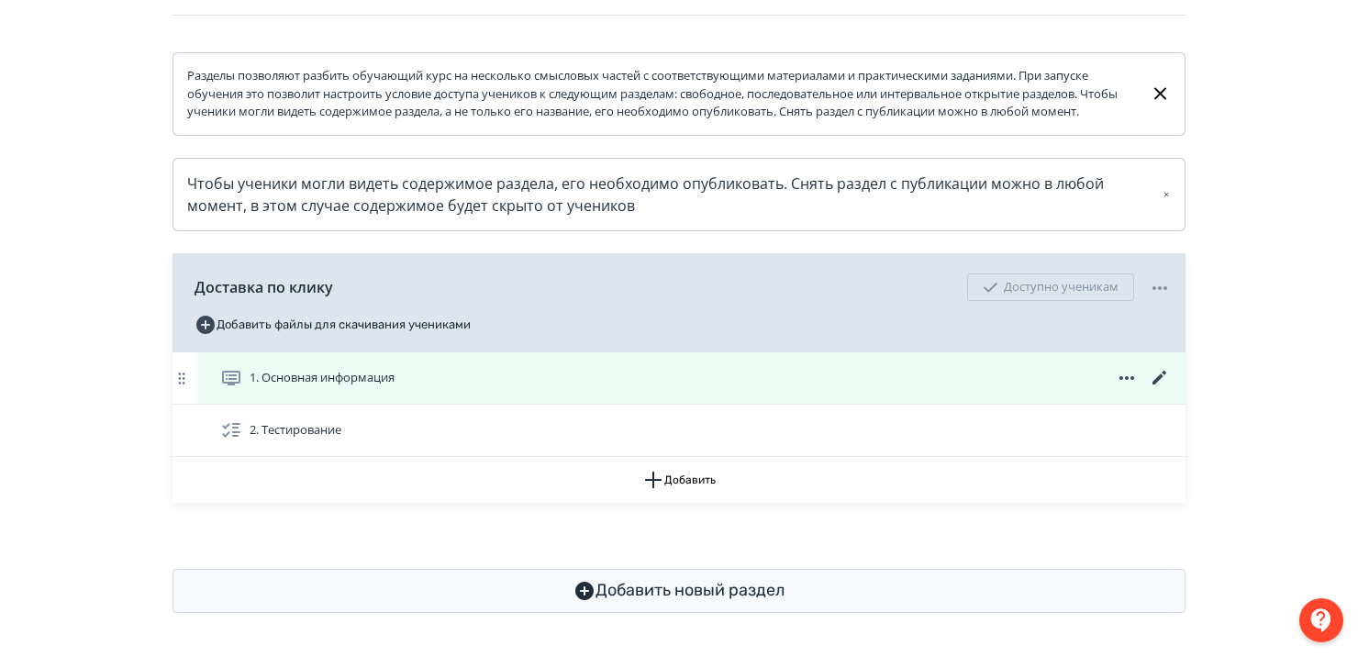
scroll to position [283, 0]
click at [1163, 373] on icon at bounding box center [1159, 378] width 14 height 14
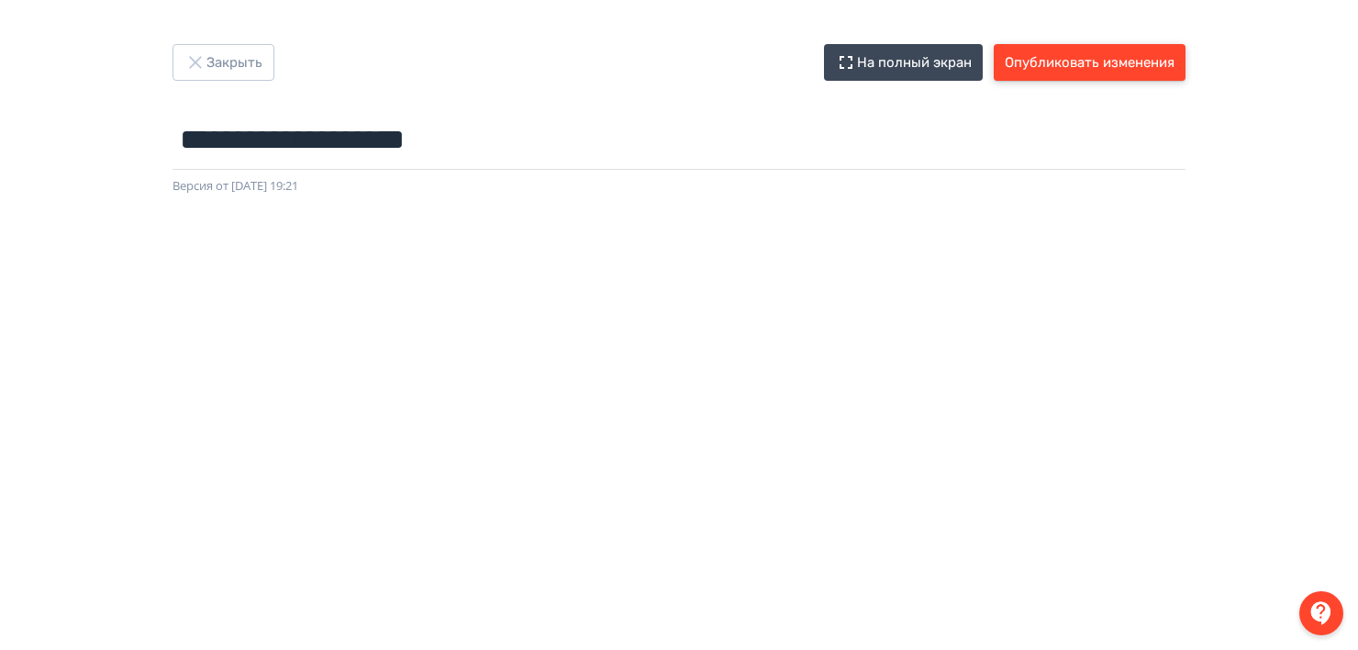
click at [1078, 64] on button "Опубликовать изменения" at bounding box center [1090, 62] width 192 height 37
click at [198, 40] on div "**********" at bounding box center [679, 325] width 1358 height 650
click at [210, 62] on button "Закрыть" at bounding box center [224, 62] width 102 height 37
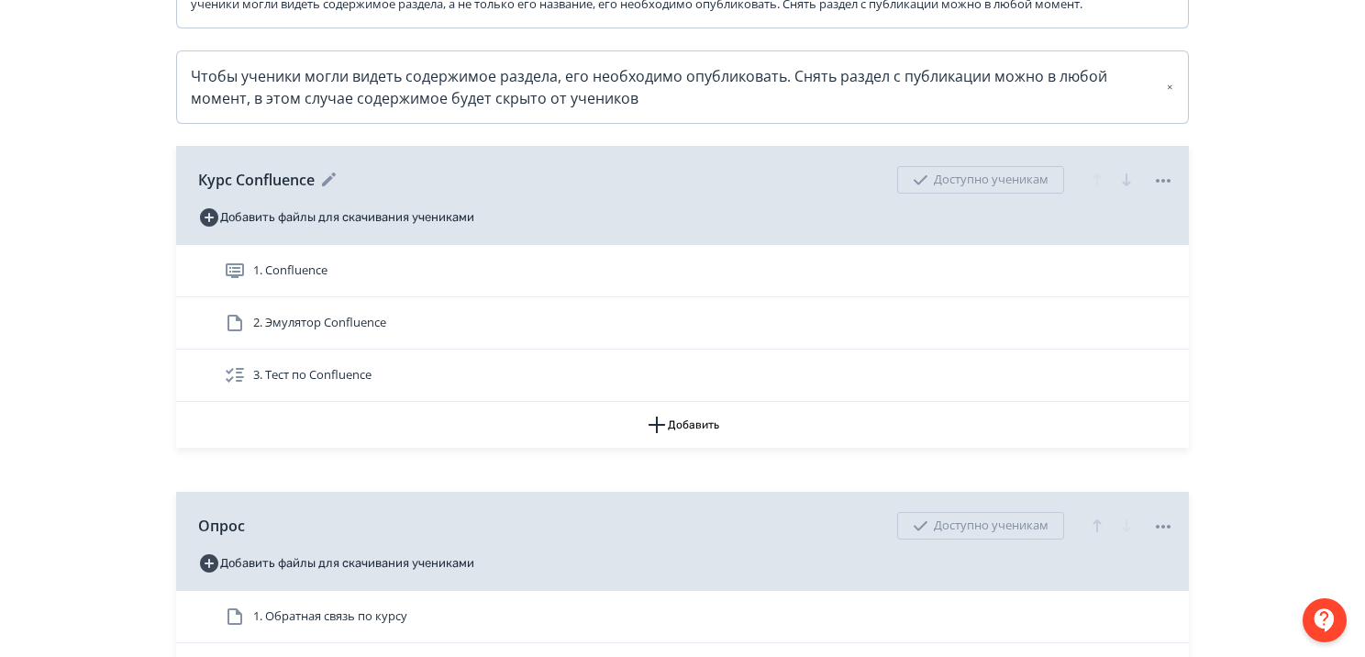
scroll to position [551, 0]
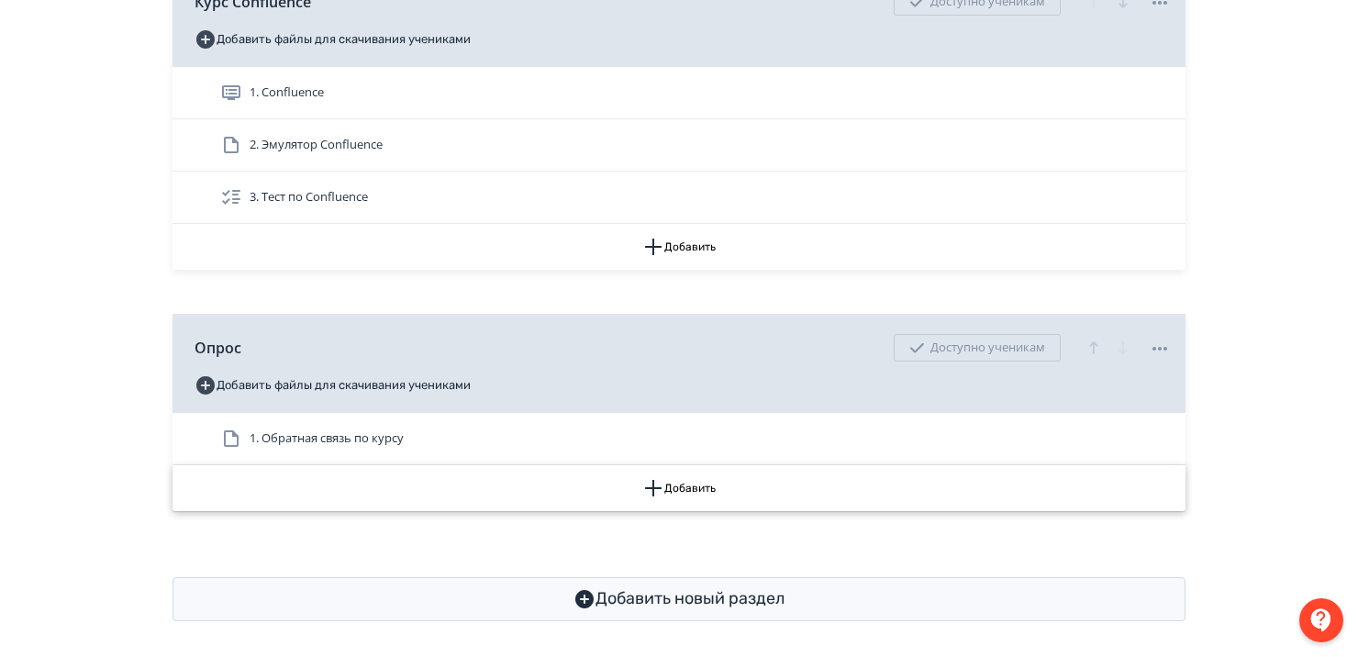
click at [672, 511] on button "Добавить" at bounding box center [679, 488] width 1013 height 46
